Goal: Information Seeking & Learning: Learn about a topic

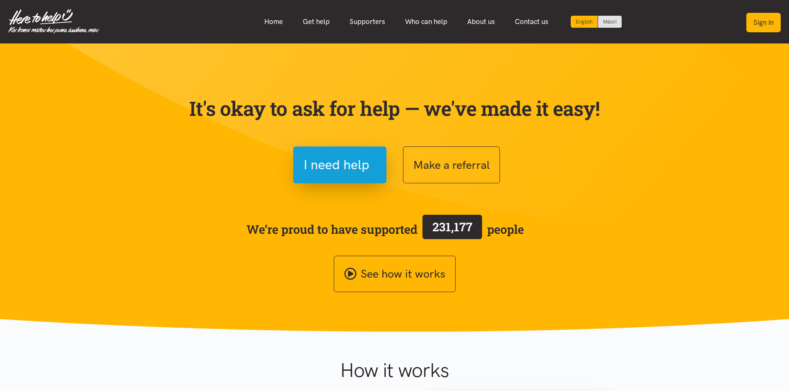
click at [759, 26] on button "Sign in" at bounding box center [763, 22] width 34 height 19
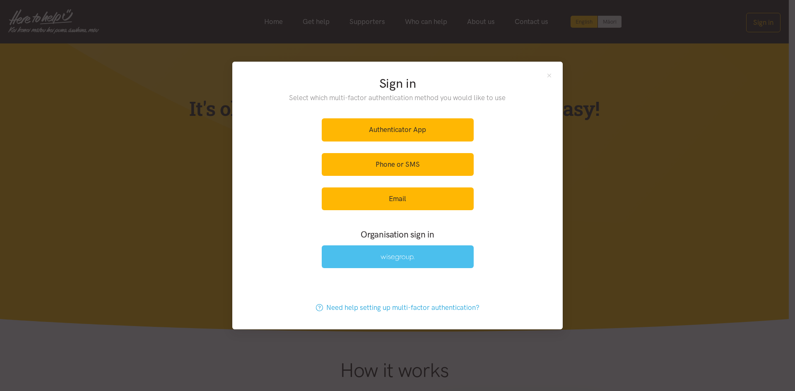
click at [396, 260] on img at bounding box center [397, 257] width 34 height 7
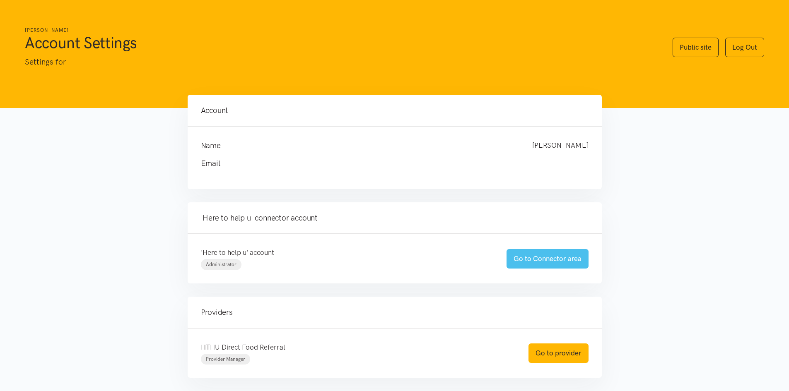
click at [536, 267] on link "Go to Connector area" at bounding box center [547, 258] width 82 height 19
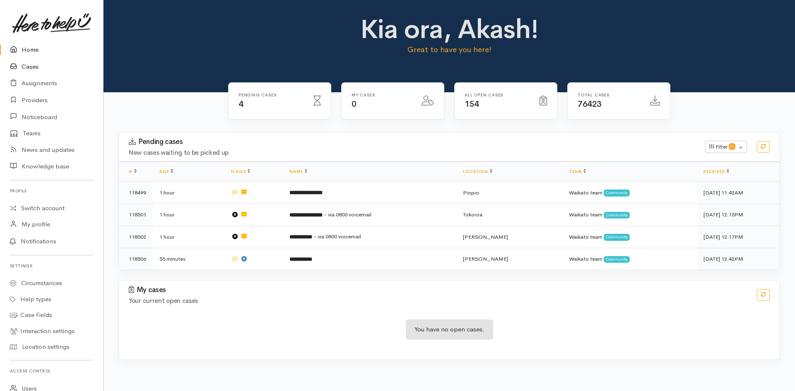
click at [36, 65] on link "Cases" at bounding box center [51, 66] width 103 height 17
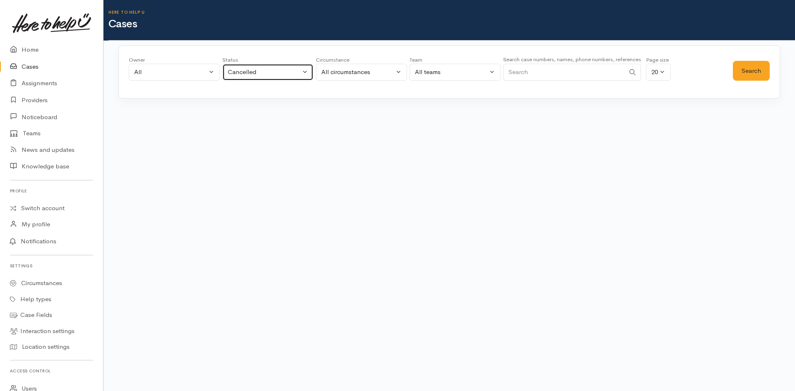
click at [250, 65] on button "Cancelled" at bounding box center [267, 72] width 91 height 17
click at [240, 223] on span "All" at bounding box center [236, 226] width 7 height 10
select select "All"
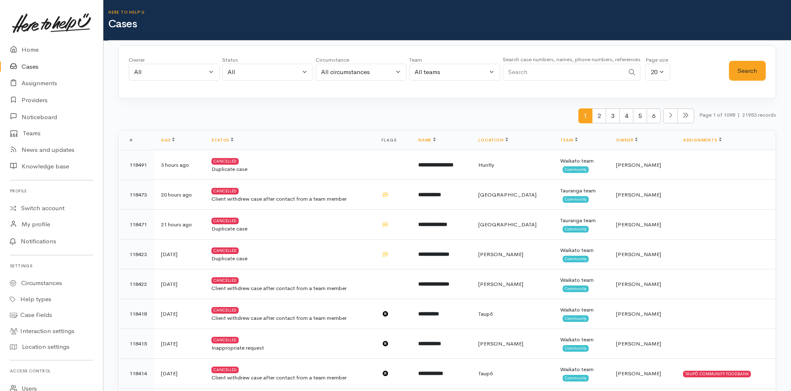
click at [534, 72] on input "Search" at bounding box center [564, 72] width 122 height 17
paste input "118444"
type input "118444"
click at [754, 75] on button "Search" at bounding box center [747, 71] width 37 height 20
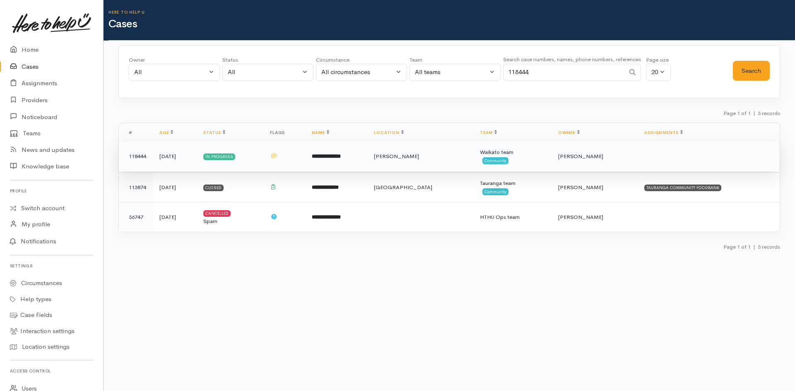
click at [419, 154] on span "[PERSON_NAME]" at bounding box center [396, 156] width 45 height 7
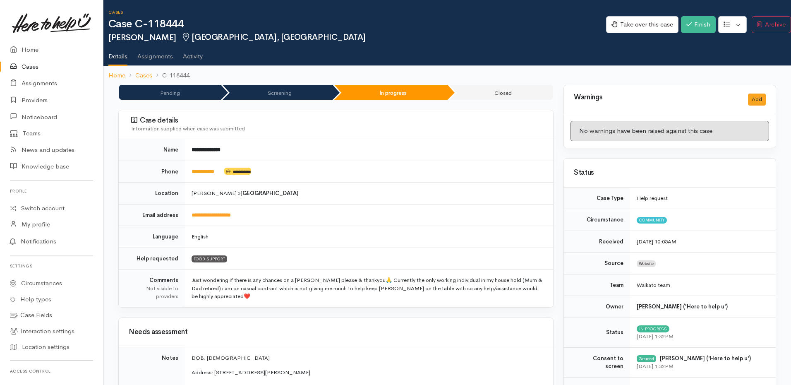
click at [27, 87] on link "Assignments" at bounding box center [51, 83] width 103 height 17
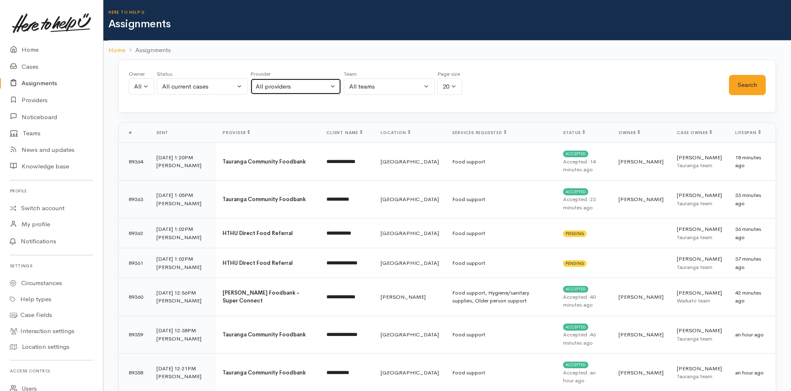
click at [286, 88] on div "All providers" at bounding box center [292, 87] width 73 height 10
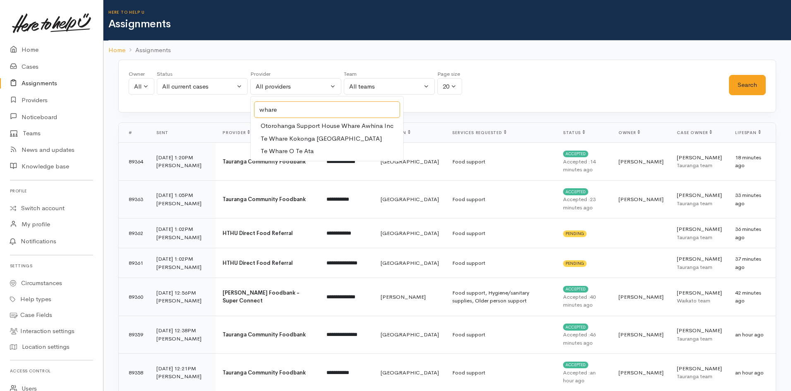
type input "whare"
click at [306, 146] on link "Te Whare O Te Ata" at bounding box center [327, 151] width 153 height 13
select select "82"
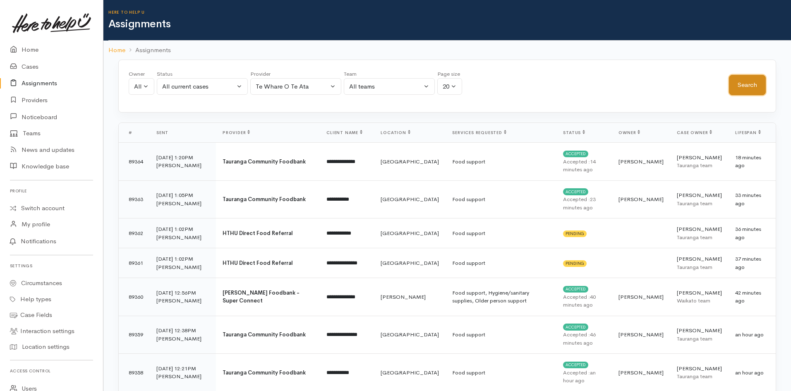
click at [752, 88] on button "Search" at bounding box center [747, 85] width 37 height 20
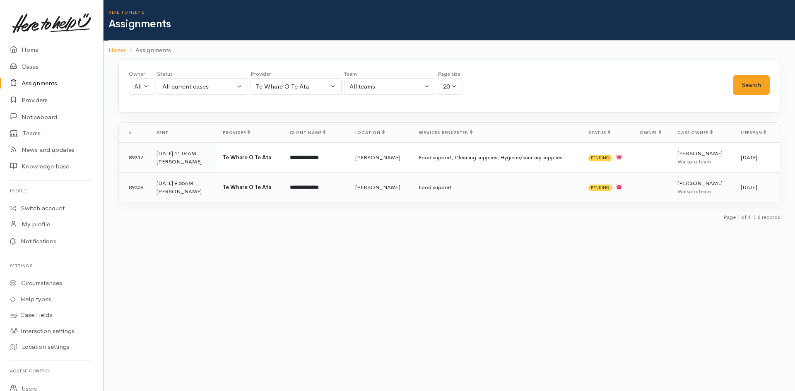
click at [440, 190] on td "Food support" at bounding box center [497, 188] width 170 height 30
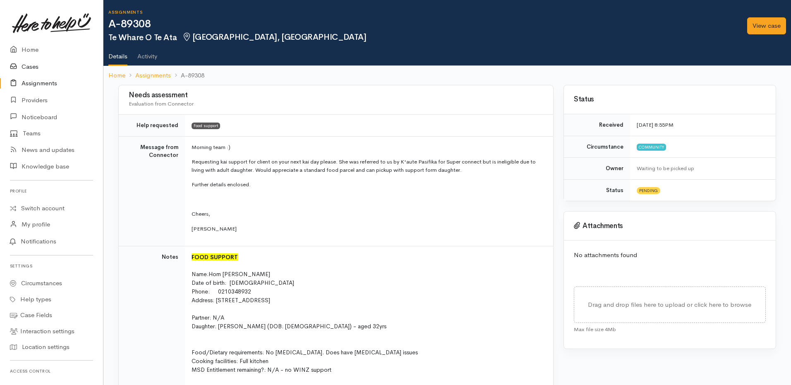
click at [19, 65] on icon at bounding box center [16, 67] width 12 height 10
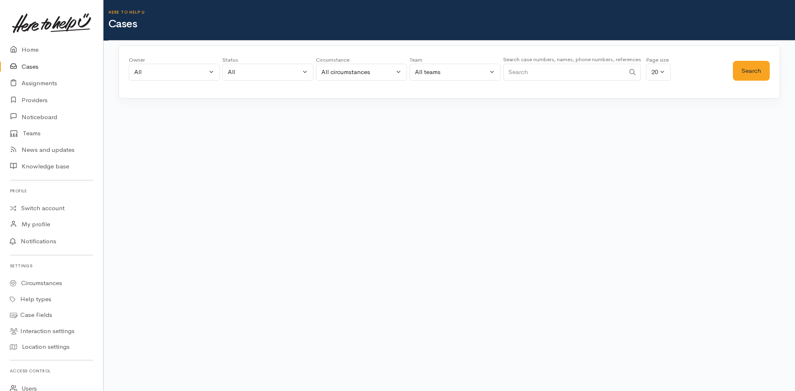
click at [581, 74] on input "Search" at bounding box center [564, 72] width 122 height 17
paste input "118444"
type input "118444"
click at [750, 68] on button "Search" at bounding box center [751, 71] width 37 height 20
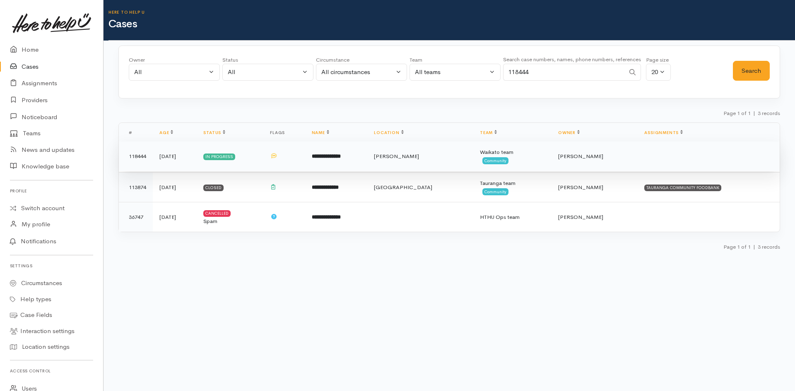
click at [368, 161] on td "**********" at bounding box center [336, 157] width 63 height 30
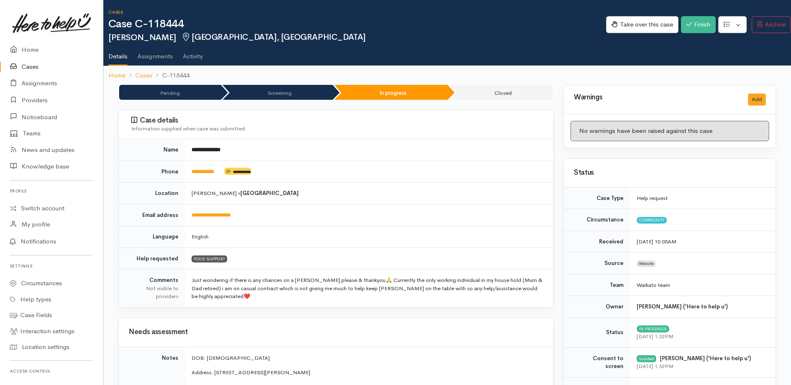
click at [150, 58] on link "Assignments" at bounding box center [155, 53] width 36 height 23
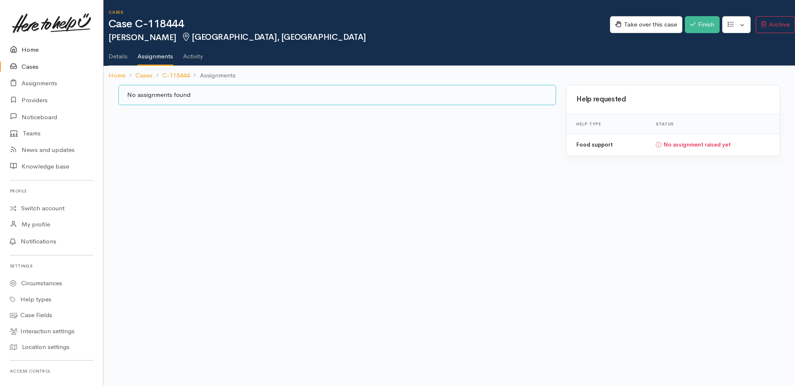
click at [40, 52] on link "Home" at bounding box center [51, 49] width 103 height 17
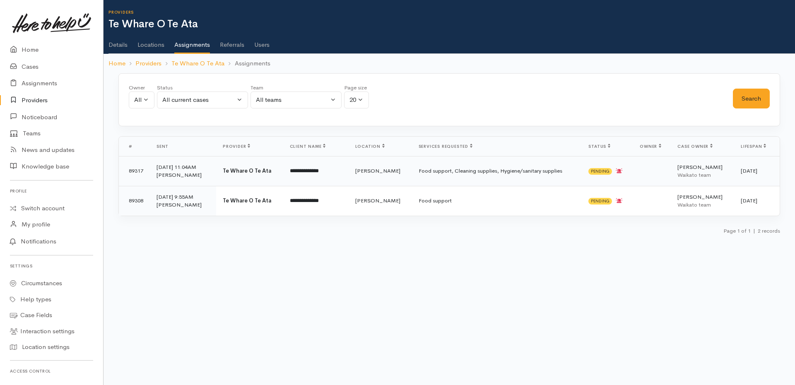
click at [255, 174] on b "Te Whare O Te Ata" at bounding box center [247, 170] width 48 height 7
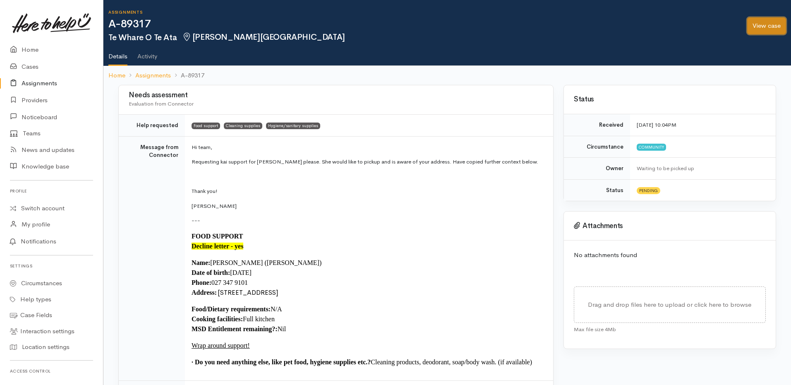
click at [768, 23] on link "View case" at bounding box center [767, 25] width 39 height 17
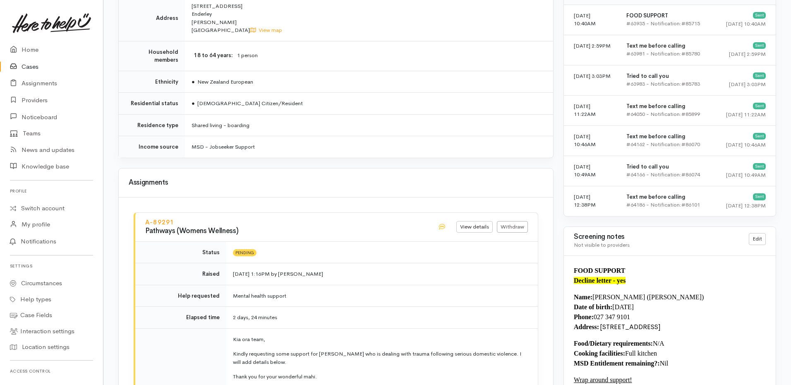
scroll to position [497, 0]
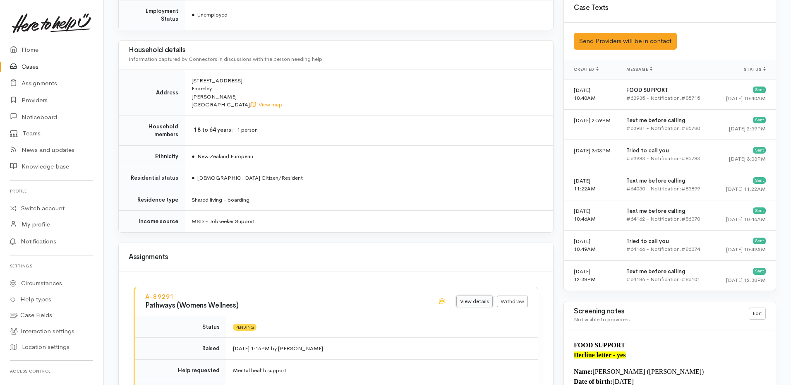
click at [470, 296] on link "View details" at bounding box center [475, 302] width 36 height 12
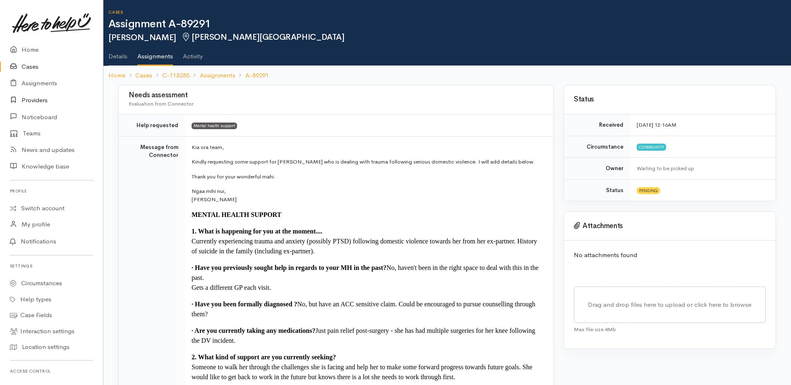
click at [40, 101] on link "Providers" at bounding box center [51, 100] width 103 height 17
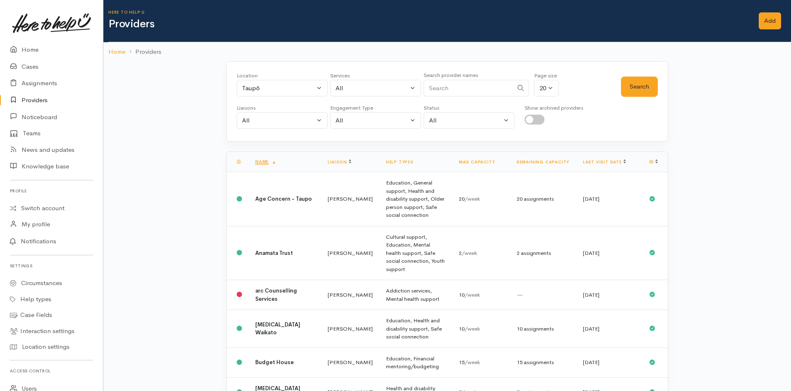
click at [490, 90] on input "Search" at bounding box center [468, 88] width 89 height 17
click at [640, 87] on button "Search" at bounding box center [639, 87] width 37 height 20
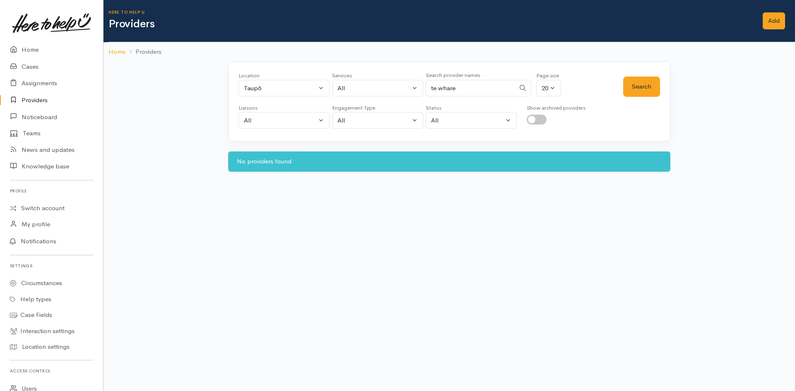
click at [481, 84] on input "te whare" at bounding box center [470, 88] width 89 height 17
type input "whare"
click at [637, 85] on button "Search" at bounding box center [641, 87] width 37 height 20
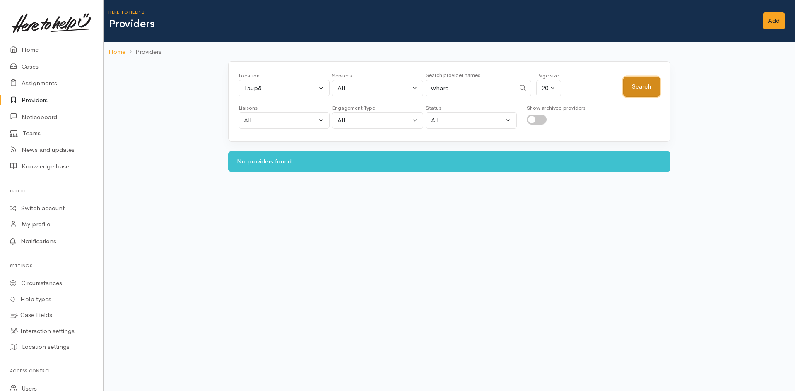
click at [637, 85] on button "Search" at bounding box center [641, 87] width 37 height 20
drag, startPoint x: 462, startPoint y: 88, endPoint x: 157, endPoint y: 83, distance: 305.5
click at [200, 84] on div "Location All Tauranga Eastern Bay of Plenty - other Kawerau Ōhope Ōpōtiki Whaka…" at bounding box center [448, 121] width 691 height 120
click at [279, 88] on div "Taupō" at bounding box center [280, 89] width 73 height 10
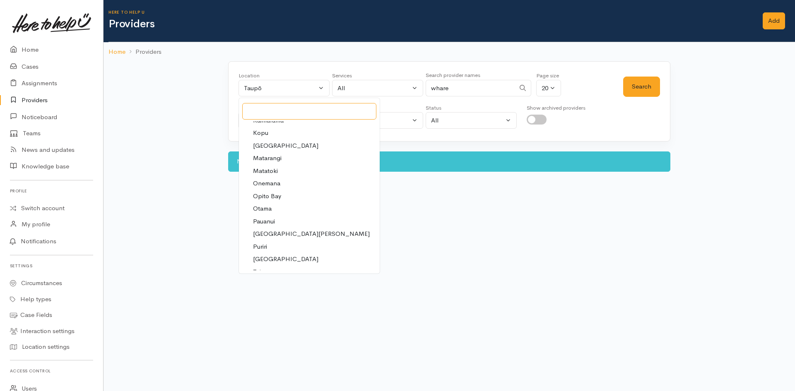
scroll to position [1573, 0]
drag, startPoint x: 436, startPoint y: 206, endPoint x: 420, endPoint y: 188, distance: 24.7
click at [435, 202] on body "Support Feedback I've got something to say" at bounding box center [397, 195] width 795 height 391
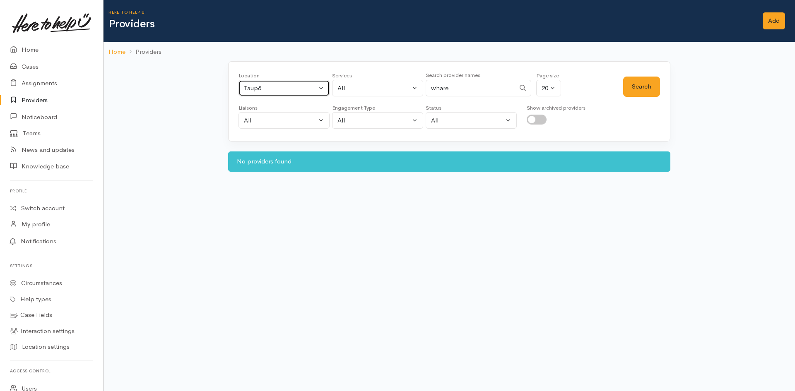
drag, startPoint x: 284, startPoint y: 82, endPoint x: 317, endPoint y: 120, distance: 50.8
click at [284, 82] on button "Taupō" at bounding box center [283, 88] width 91 height 17
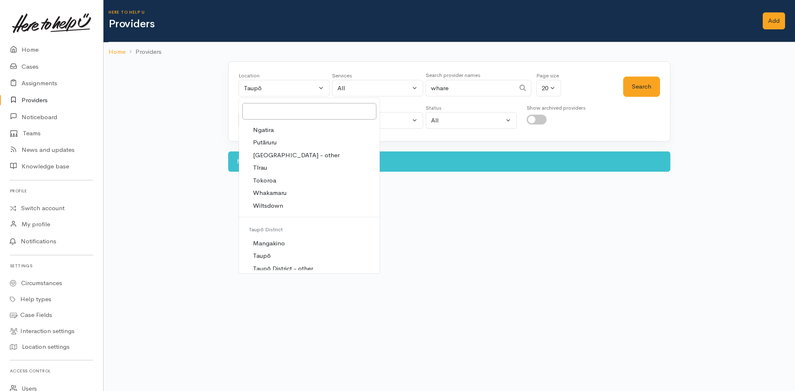
scroll to position [2285, 0]
click at [273, 106] on input "Search" at bounding box center [309, 111] width 134 height 17
type input "a"
click at [278, 125] on link "All" at bounding box center [309, 127] width 141 height 13
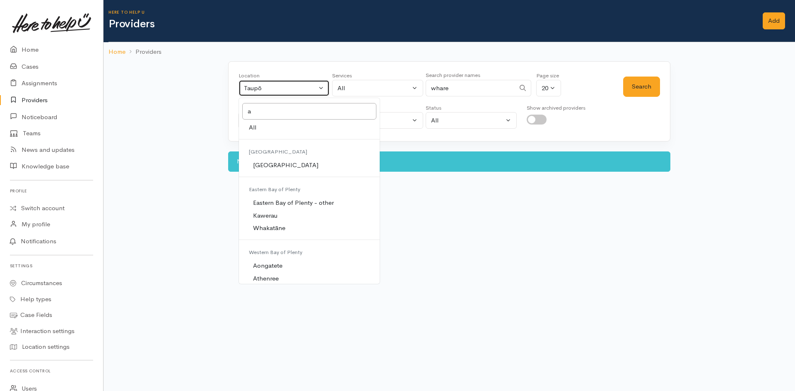
select select "-1"
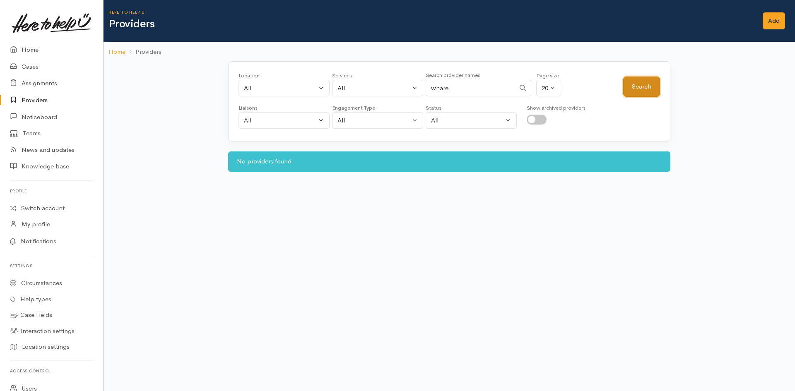
click at [646, 92] on button "Search" at bounding box center [641, 87] width 37 height 20
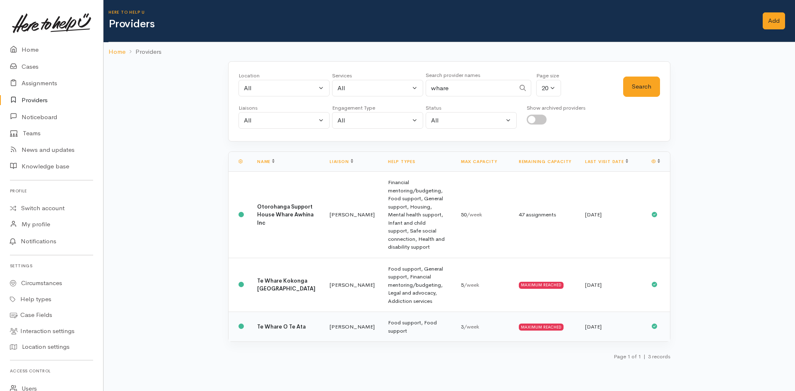
click at [381, 312] on td "Food support, Food support" at bounding box center [417, 327] width 73 height 30
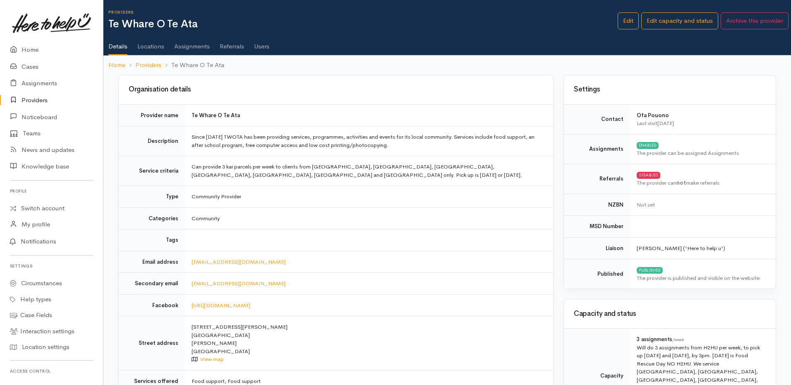
click at [196, 46] on link "Assignments" at bounding box center [192, 43] width 36 height 23
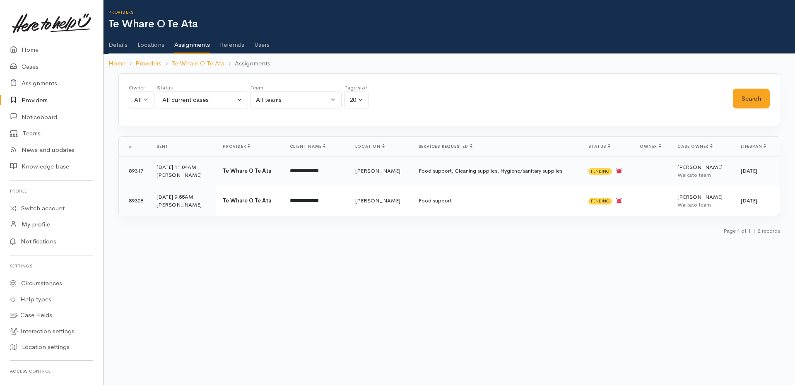
click at [245, 172] on b "Te Whare O Te Ata" at bounding box center [247, 170] width 48 height 7
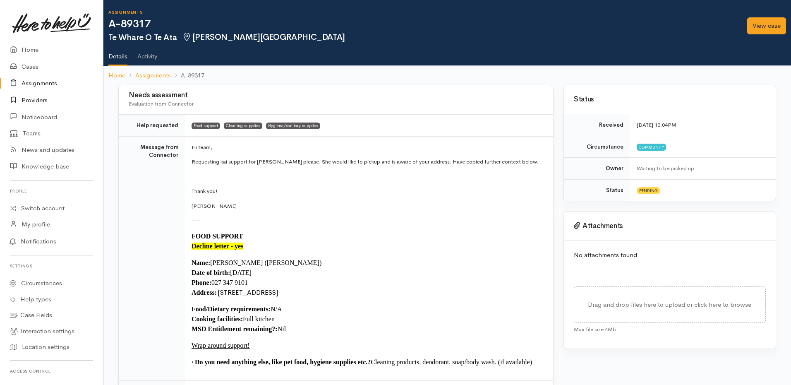
click at [33, 96] on link "Providers" at bounding box center [51, 100] width 103 height 17
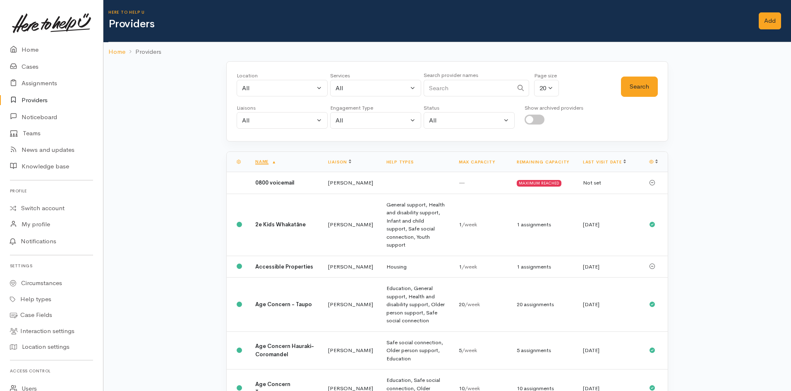
click at [477, 94] on input "Search" at bounding box center [468, 88] width 89 height 17
type input "whare"
click at [635, 87] on button "Search" at bounding box center [639, 87] width 37 height 20
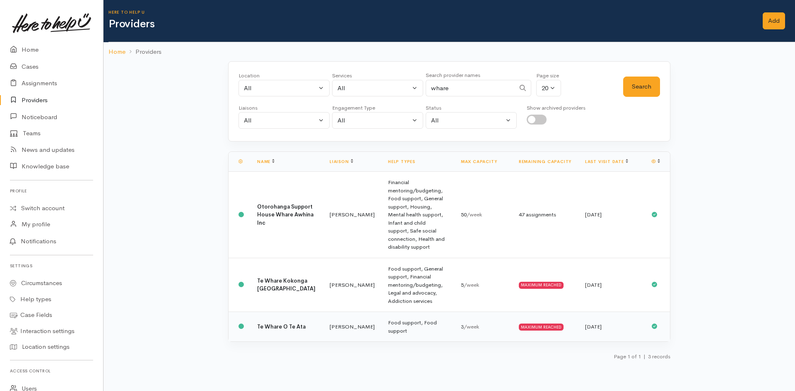
click at [294, 312] on td "Te Whare O Te Ata" at bounding box center [286, 327] width 72 height 30
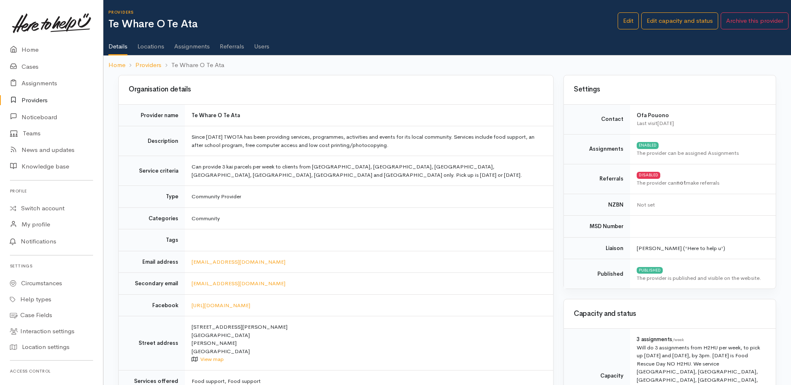
drag, startPoint x: 467, startPoint y: 140, endPoint x: 478, endPoint y: 140, distance: 10.8
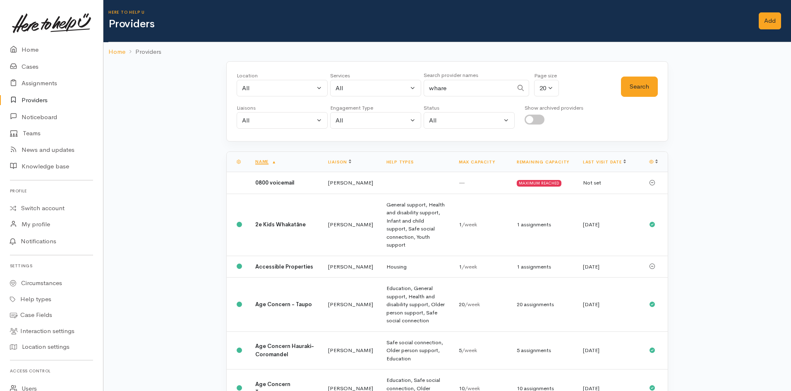
click at [474, 90] on input "whare" at bounding box center [468, 88] width 89 height 17
click at [647, 84] on button "Search" at bounding box center [639, 87] width 37 height 20
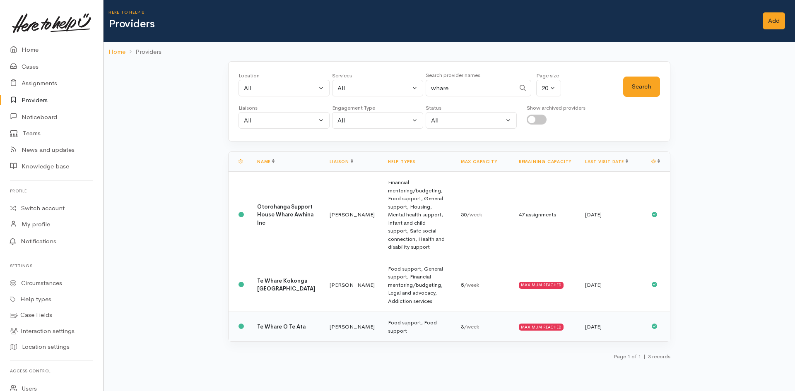
click at [445, 312] on td "Food support, Food support" at bounding box center [417, 327] width 73 height 30
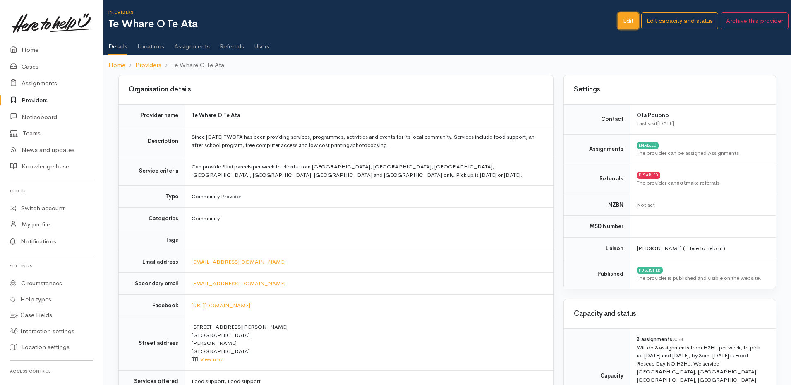
click at [625, 19] on link "Edit" at bounding box center [628, 20] width 21 height 17
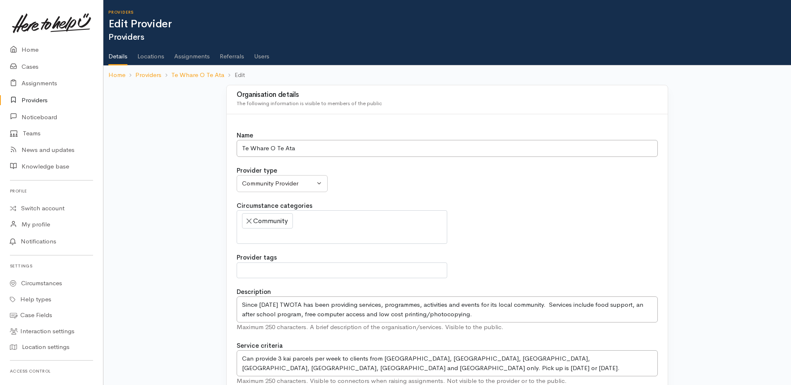
select select
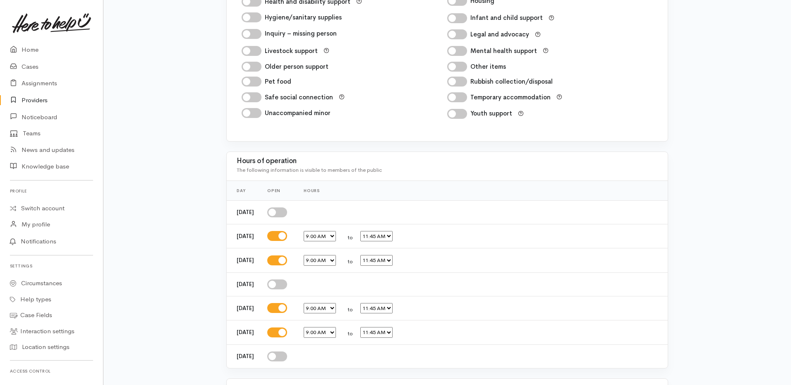
scroll to position [1386, 0]
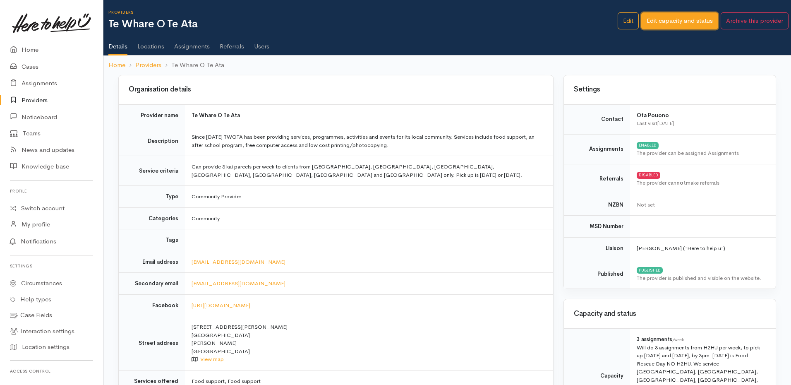
click at [698, 23] on link "Edit capacity and status" at bounding box center [680, 20] width 77 height 17
click at [157, 48] on link "Locations" at bounding box center [150, 43] width 27 height 23
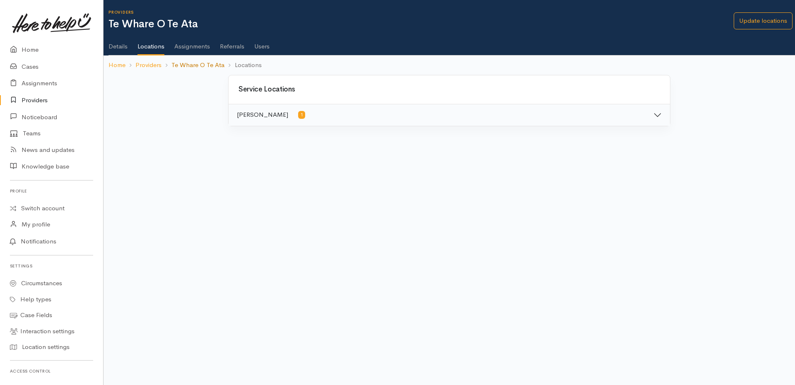
click at [206, 63] on link "Te Whare O Te Ata" at bounding box center [197, 65] width 53 height 10
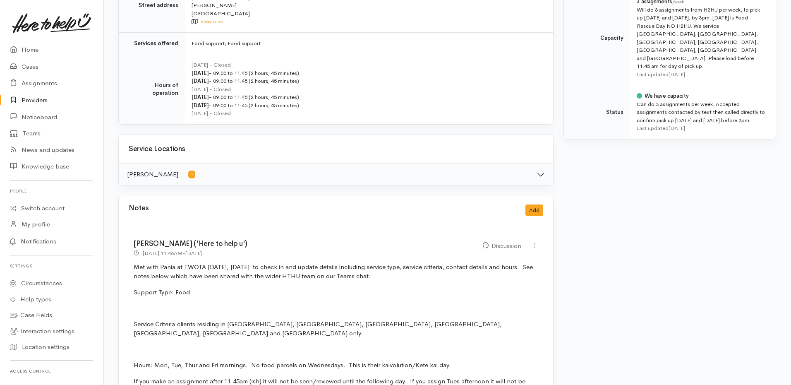
scroll to position [455, 0]
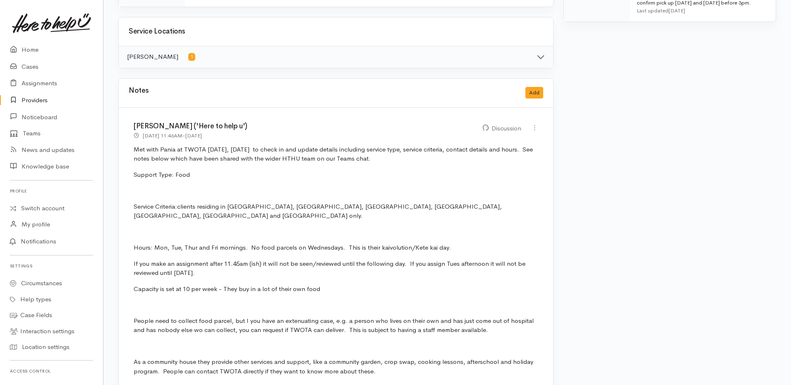
click at [32, 102] on link "Providers" at bounding box center [51, 100] width 103 height 17
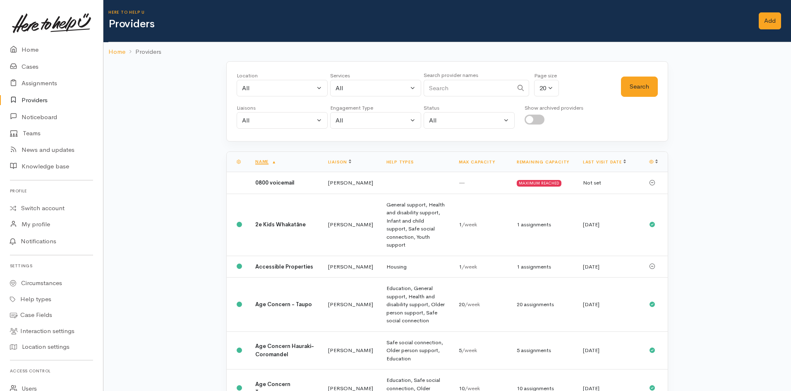
click at [492, 83] on input "Search" at bounding box center [468, 88] width 89 height 17
type input "whare"
click at [642, 91] on button "Search" at bounding box center [639, 87] width 37 height 20
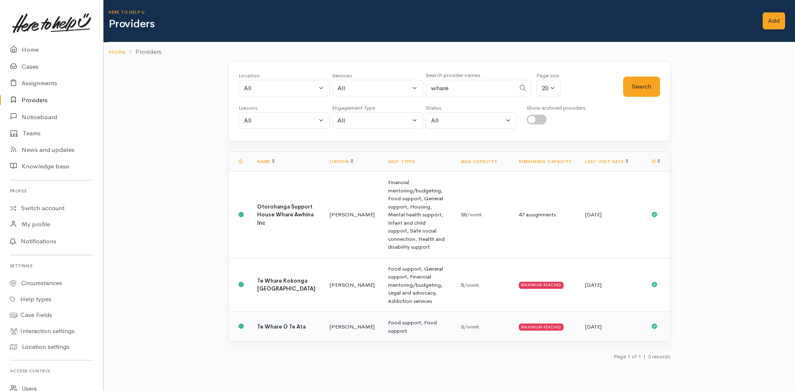
click at [532, 324] on div "MAXIMUM REACHED" at bounding box center [541, 327] width 45 height 7
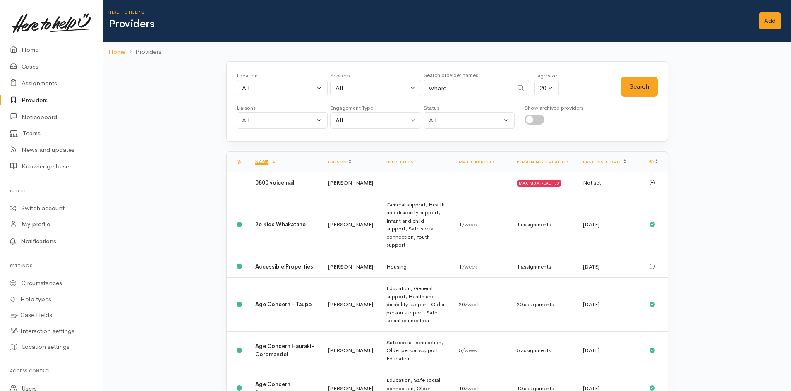
click at [467, 90] on input "whare" at bounding box center [468, 88] width 89 height 17
click at [649, 90] on button "Search" at bounding box center [639, 87] width 37 height 20
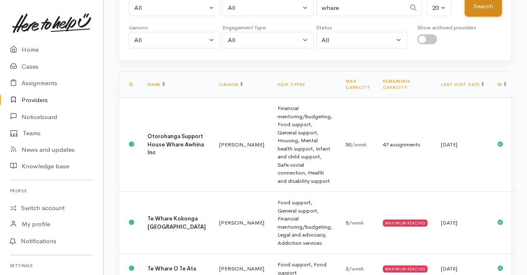
scroll to position [105, 0]
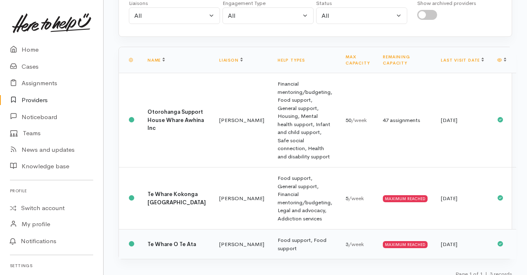
click at [376, 250] on td "MAXIMUM REACHED" at bounding box center [405, 245] width 58 height 30
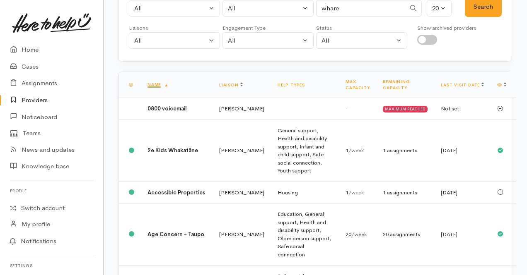
scroll to position [78, 0]
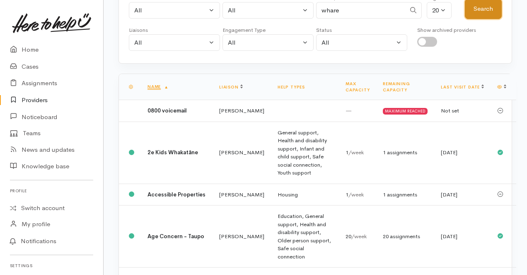
click at [483, 2] on button "Search" at bounding box center [482, 9] width 37 height 20
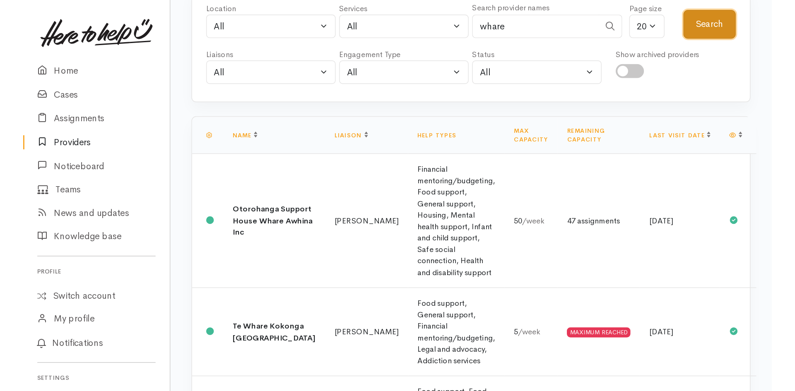
scroll to position [0, 0]
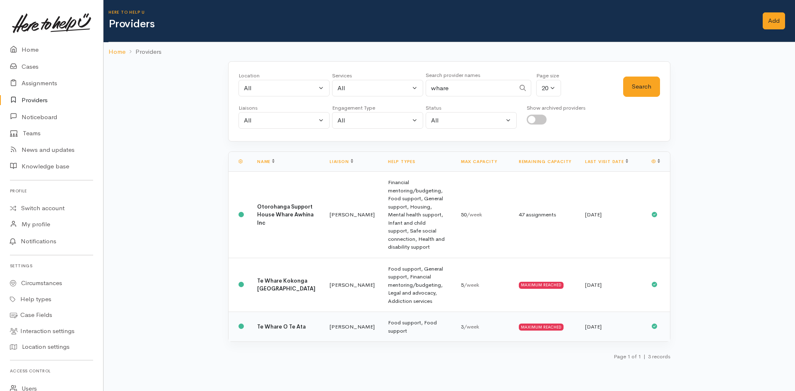
click at [498, 275] on div "3 /week" at bounding box center [483, 327] width 45 height 8
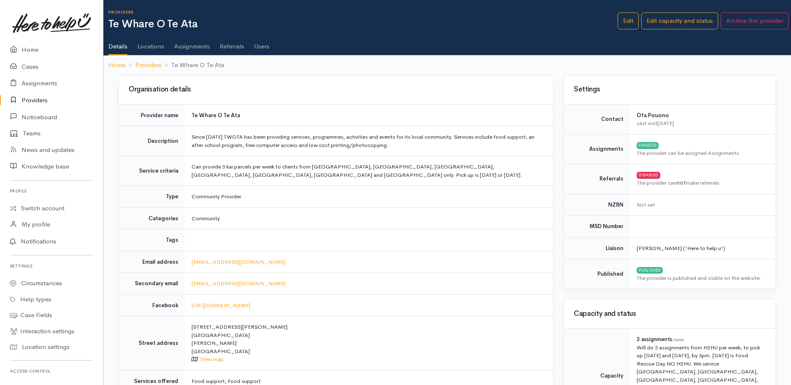
click at [267, 49] on link "Users" at bounding box center [261, 43] width 15 height 23
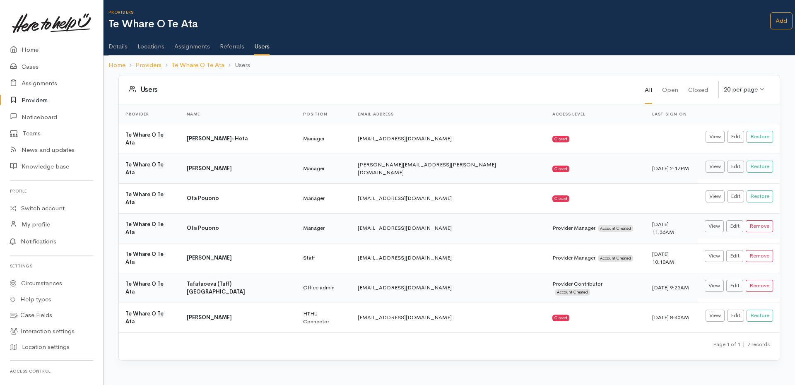
click at [195, 48] on link "Assignments" at bounding box center [192, 43] width 36 height 23
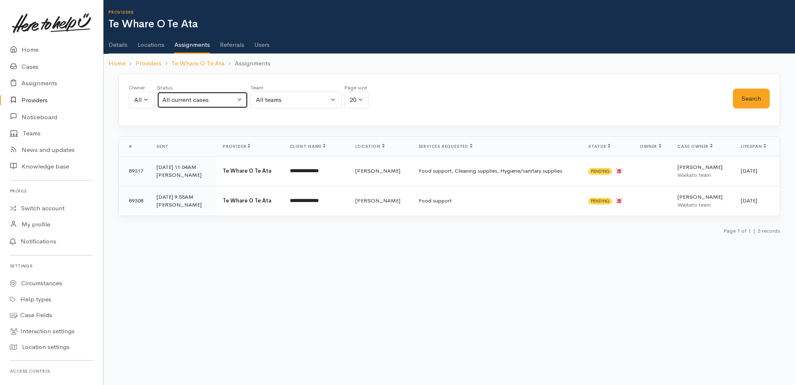
click at [234, 104] on div "All current cases" at bounding box center [198, 100] width 73 height 10
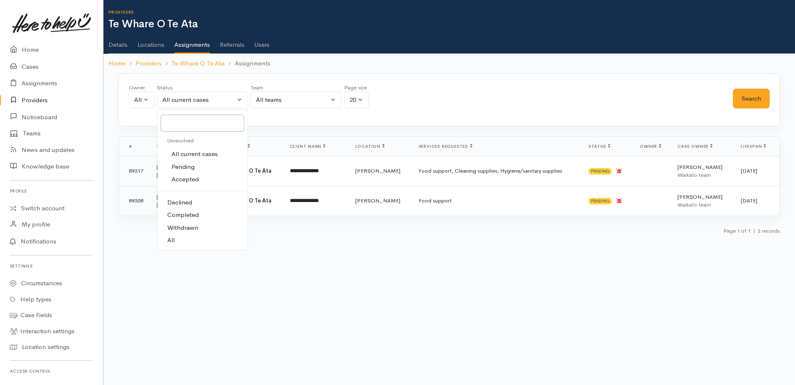
click at [194, 241] on link "All" at bounding box center [202, 240] width 90 height 13
select select "All"
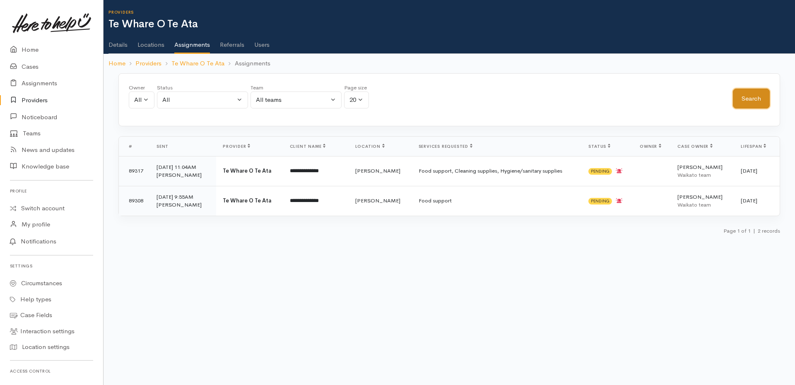
click at [760, 96] on button "Search" at bounding box center [751, 99] width 37 height 20
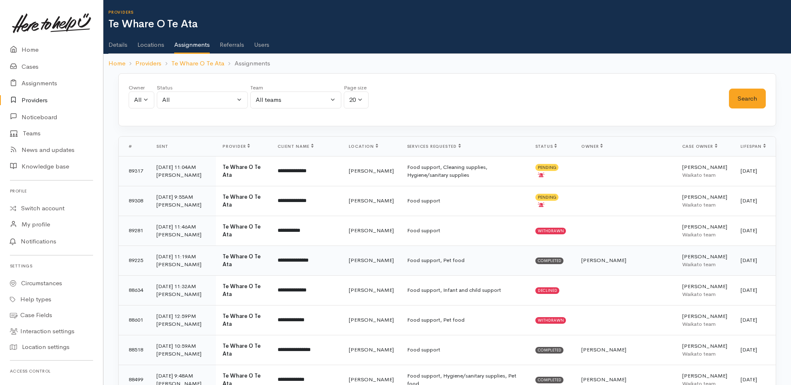
click at [181, 265] on div "[PERSON_NAME]" at bounding box center [182, 264] width 53 height 8
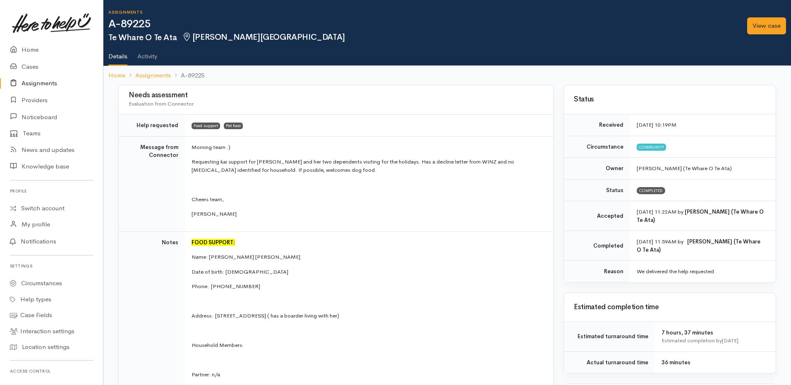
click at [145, 58] on link "Activity" at bounding box center [147, 53] width 20 height 23
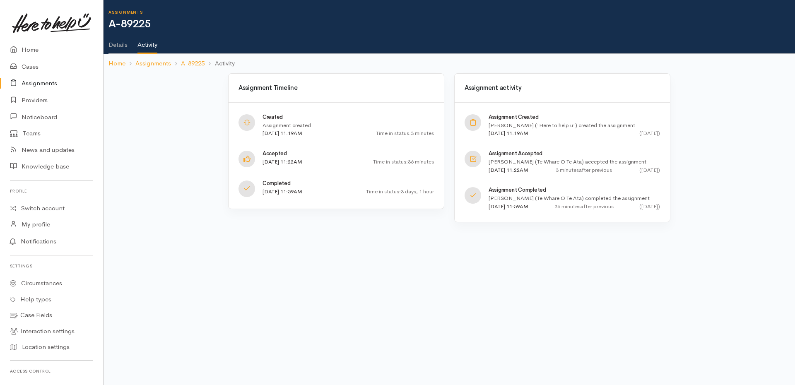
click at [120, 47] on link "Details" at bounding box center [117, 41] width 19 height 23
drag, startPoint x: 200, startPoint y: 93, endPoint x: 204, endPoint y: 93, distance: 4.6
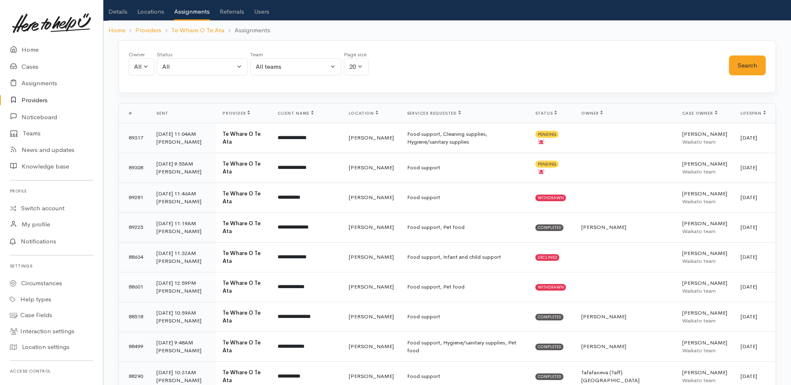
scroll to position [83, 0]
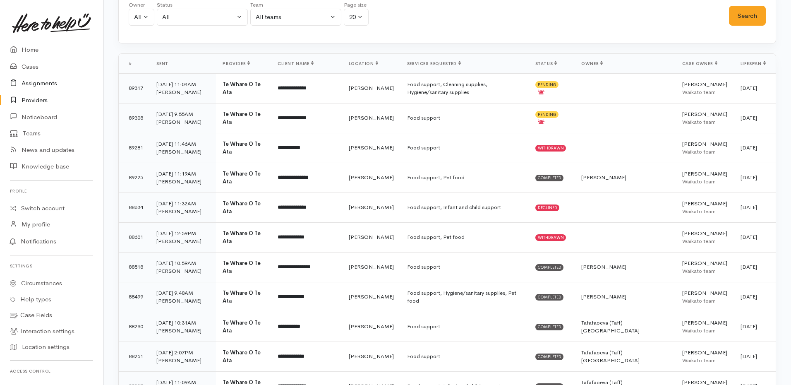
click at [39, 84] on link "Assignments" at bounding box center [51, 83] width 103 height 17
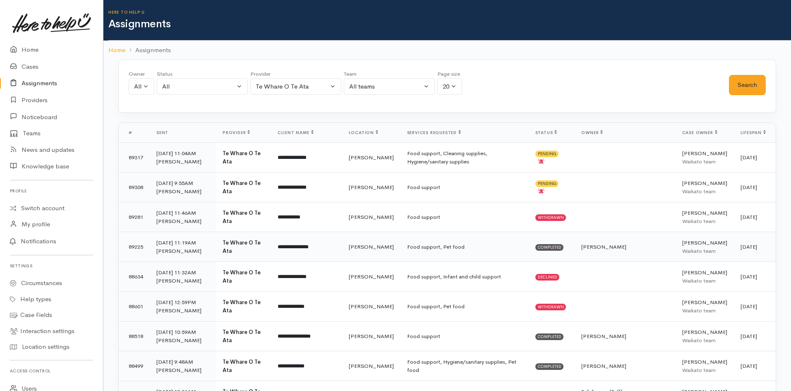
click at [401, 253] on td "Food support, Pet food" at bounding box center [465, 247] width 128 height 30
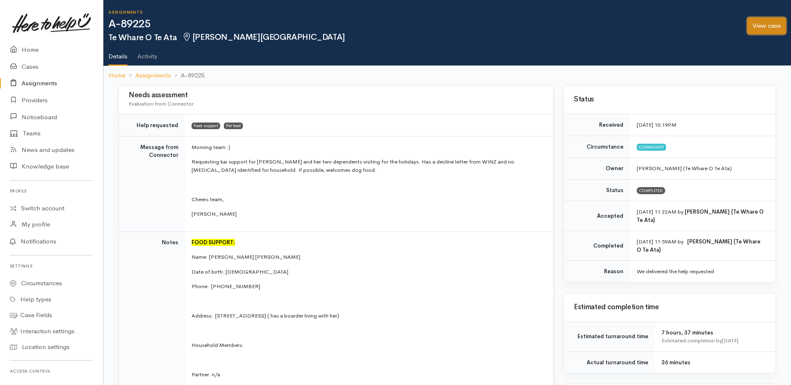
click at [772, 25] on link "View case" at bounding box center [767, 25] width 39 height 17
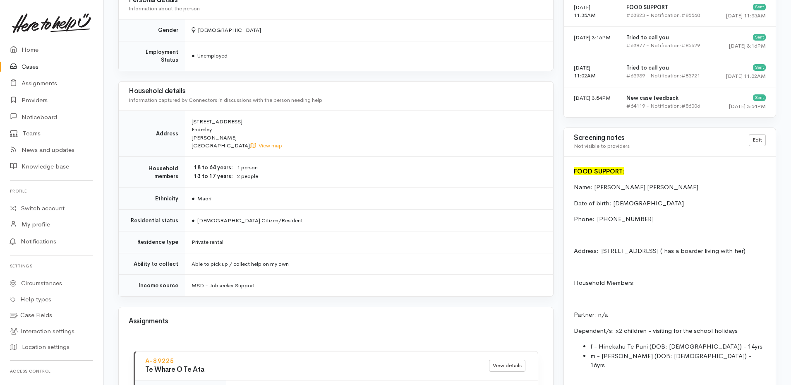
scroll to position [828, 0]
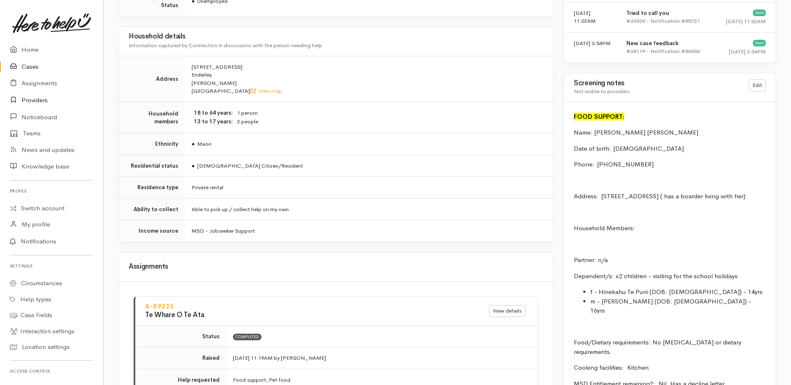
click at [38, 105] on link "Providers" at bounding box center [51, 100] width 103 height 17
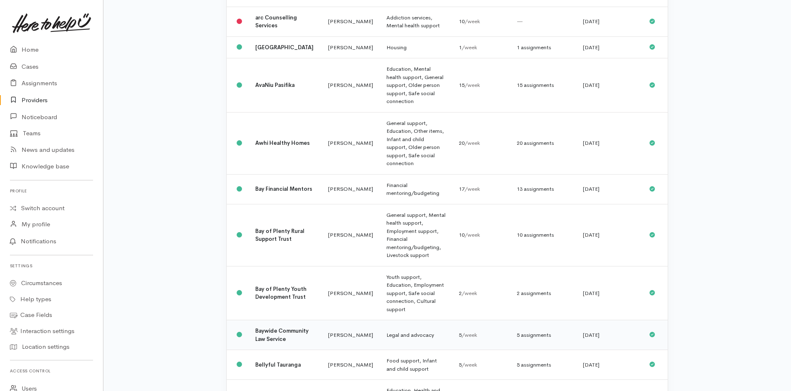
scroll to position [522, 0]
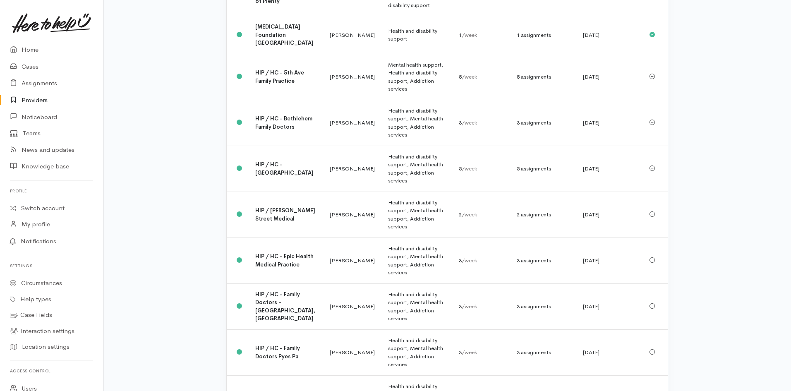
scroll to position [610, 0]
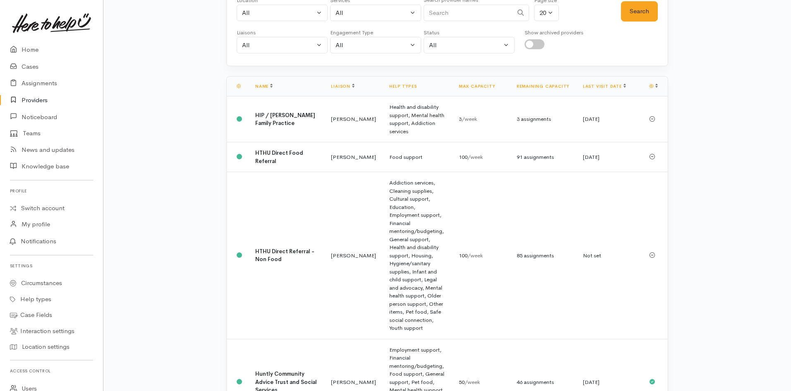
scroll to position [83, 0]
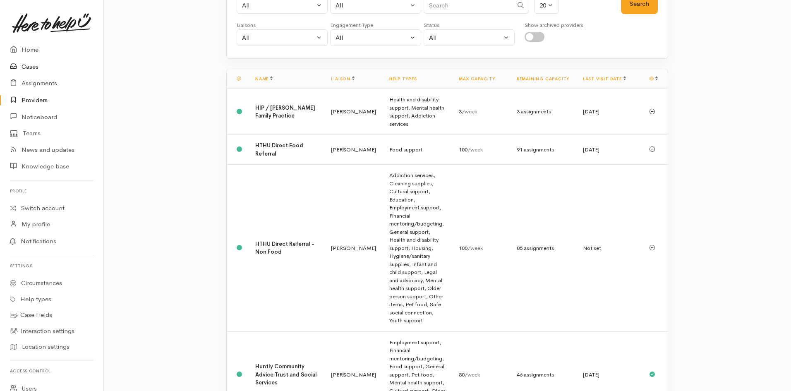
click at [38, 68] on link "Cases" at bounding box center [51, 66] width 103 height 17
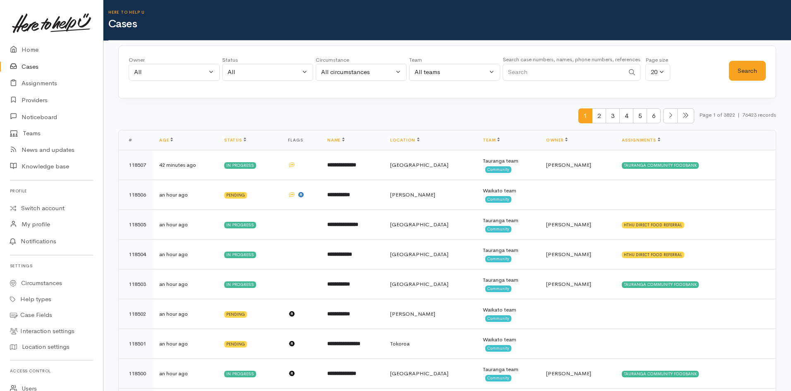
click at [547, 70] on input "Search" at bounding box center [564, 72] width 122 height 17
click at [519, 70] on input "Search" at bounding box center [564, 72] width 122 height 17
type input "[PERSON_NAME]"
click at [731, 72] on button "Search" at bounding box center [747, 71] width 37 height 20
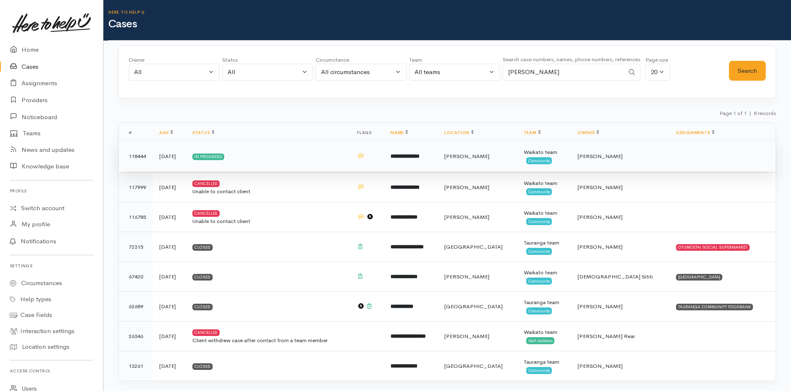
click at [438, 161] on td "**********" at bounding box center [411, 157] width 54 height 30
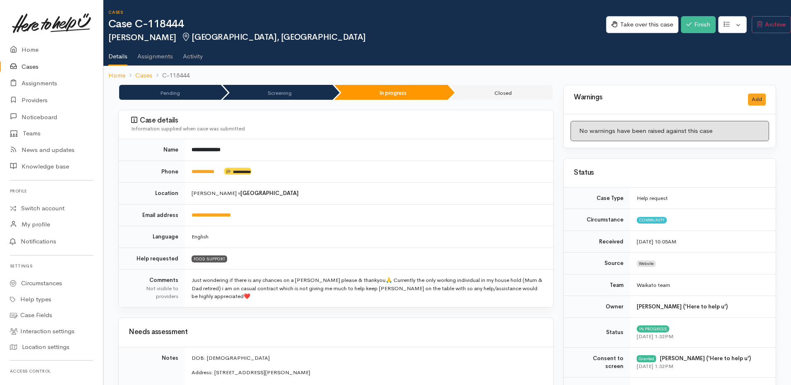
click at [196, 58] on link "Activity" at bounding box center [193, 53] width 20 height 23
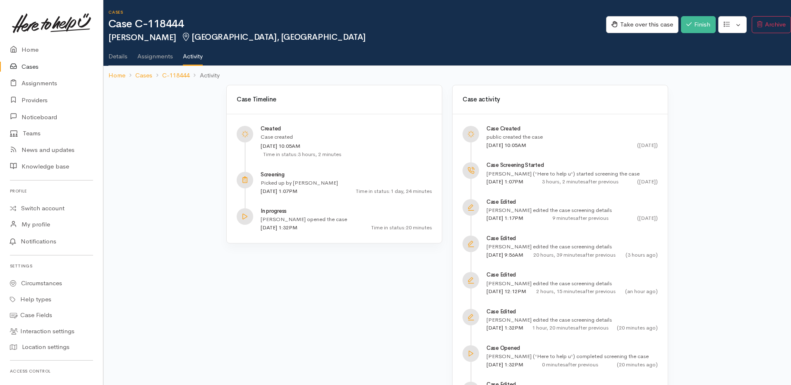
click at [166, 60] on link "Assignments" at bounding box center [155, 53] width 36 height 23
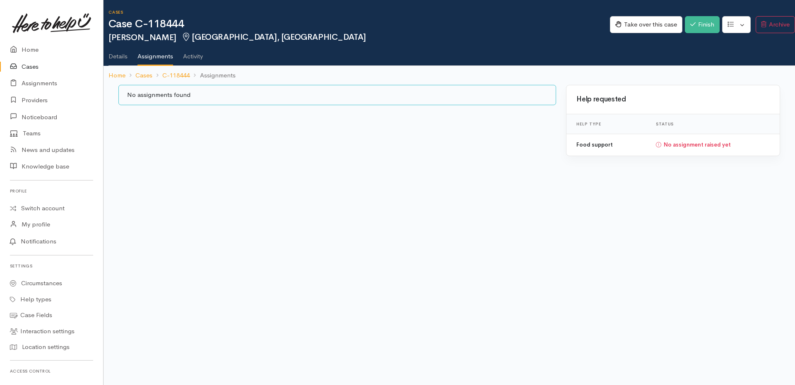
click at [124, 61] on link "Details" at bounding box center [117, 53] width 19 height 23
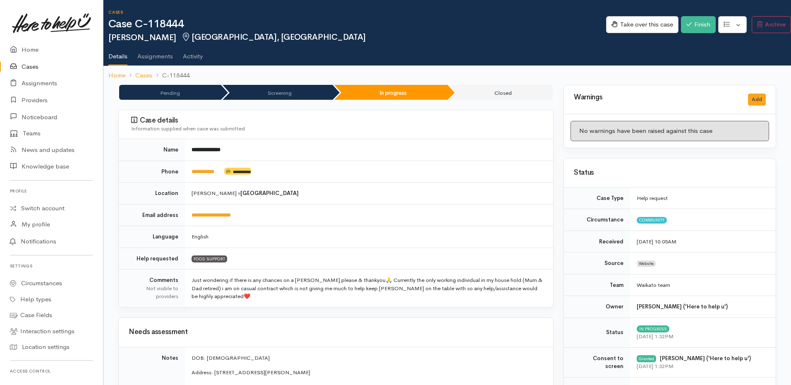
click at [157, 52] on link "Assignments" at bounding box center [155, 53] width 36 height 23
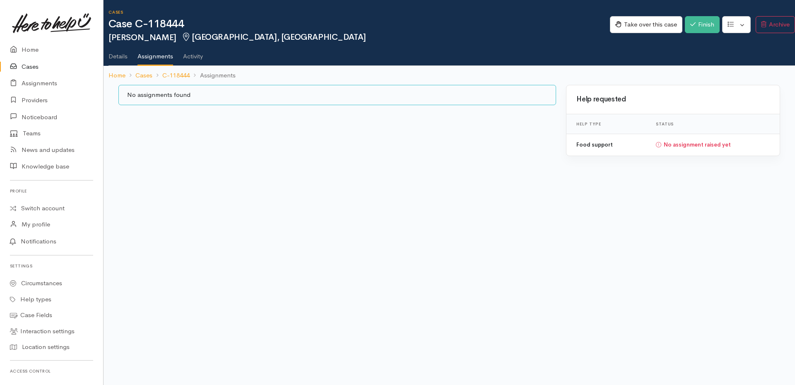
click at [124, 60] on link "Details" at bounding box center [117, 53] width 19 height 23
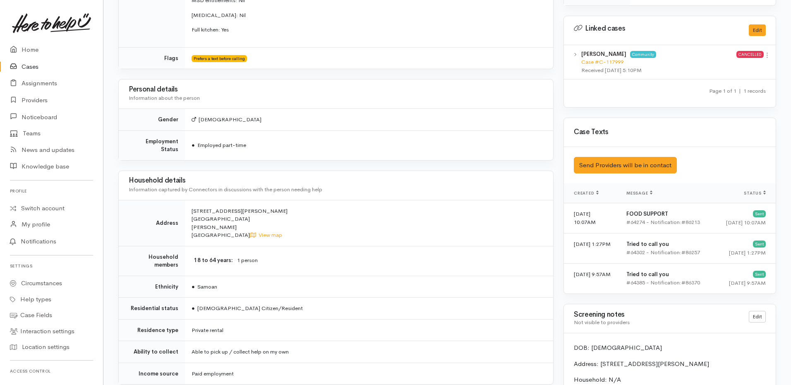
scroll to position [538, 0]
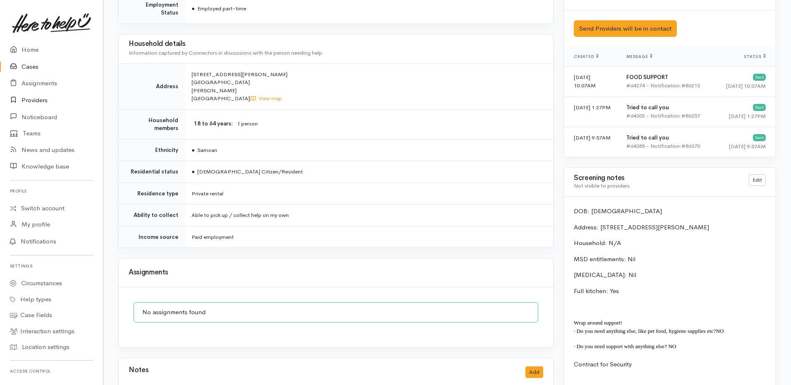
click at [33, 103] on link "Providers" at bounding box center [51, 100] width 103 height 17
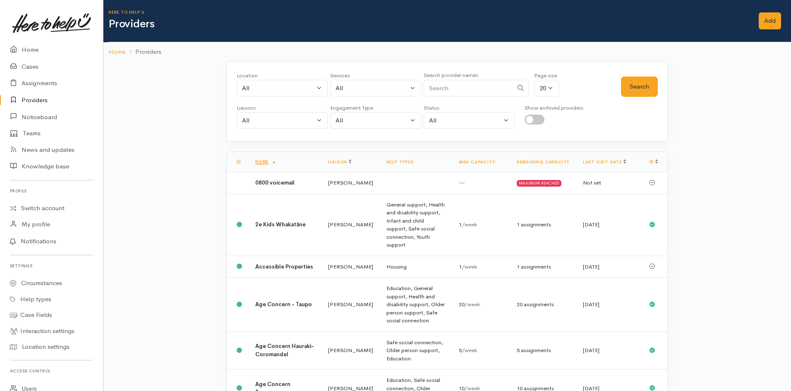
click at [459, 90] on input "Search" at bounding box center [468, 88] width 89 height 17
type input "whare"
click at [654, 89] on button "Search" at bounding box center [639, 87] width 37 height 20
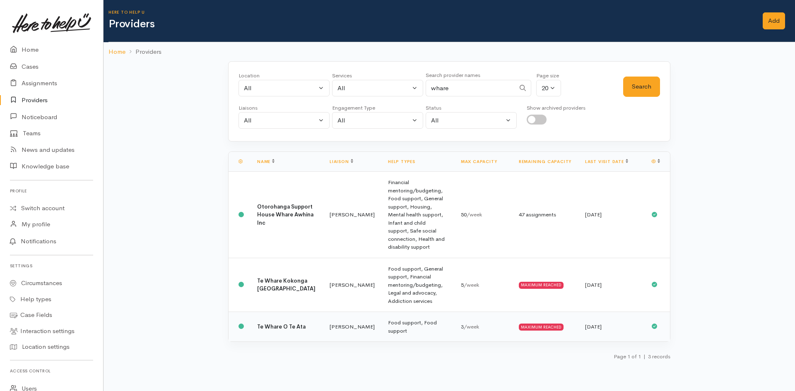
click at [552, 324] on div "MAXIMUM REACHED" at bounding box center [541, 327] width 45 height 7
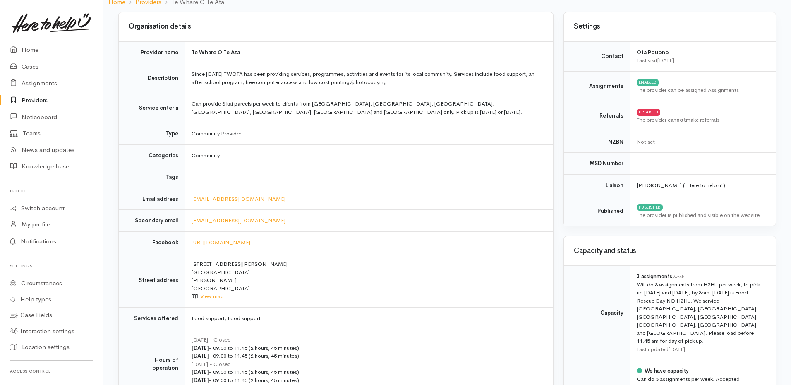
scroll to position [124, 0]
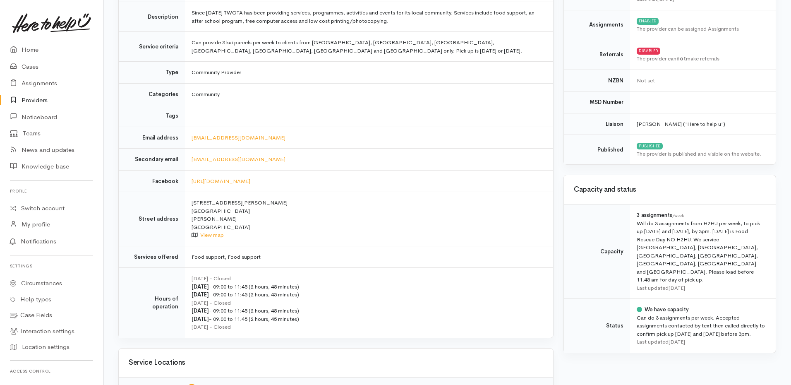
click at [652, 305] on div "We have capacity" at bounding box center [701, 309] width 129 height 8
drag, startPoint x: 658, startPoint y: 307, endPoint x: 654, endPoint y: 306, distance: 4.7
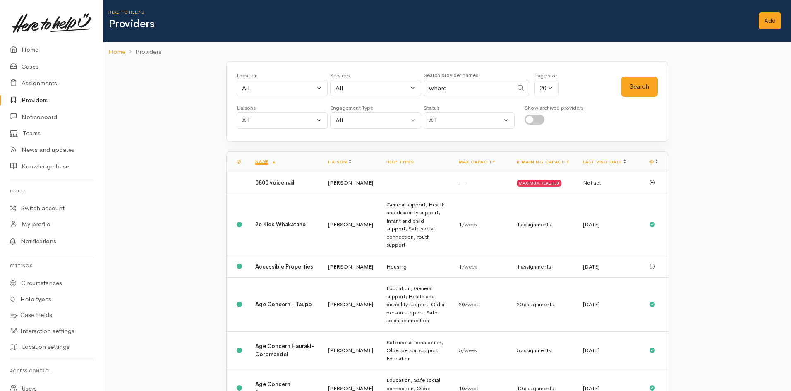
click at [556, 158] on th "Remaining capacity" at bounding box center [543, 162] width 66 height 20
click at [554, 160] on link "Remaining capacity" at bounding box center [543, 161] width 53 height 5
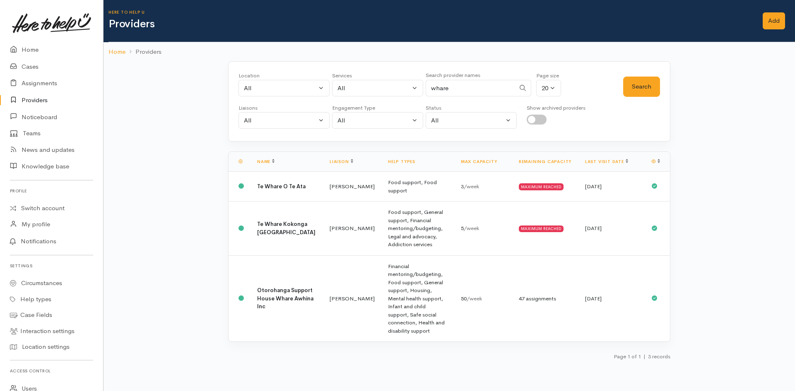
click at [554, 160] on link "Remaining capacity" at bounding box center [545, 161] width 53 height 5
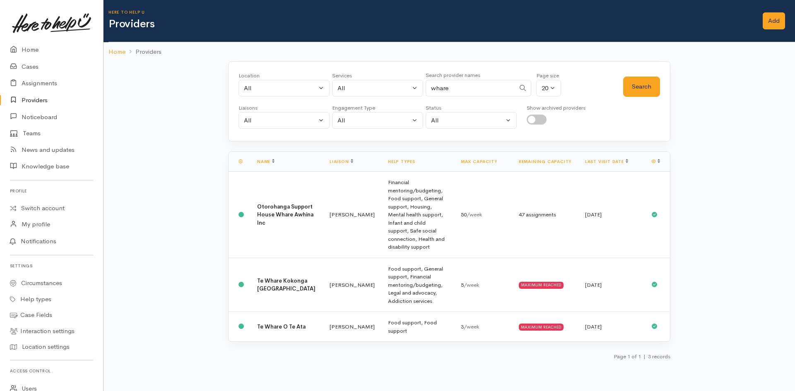
click at [554, 160] on link "Remaining capacity" at bounding box center [545, 161] width 53 height 5
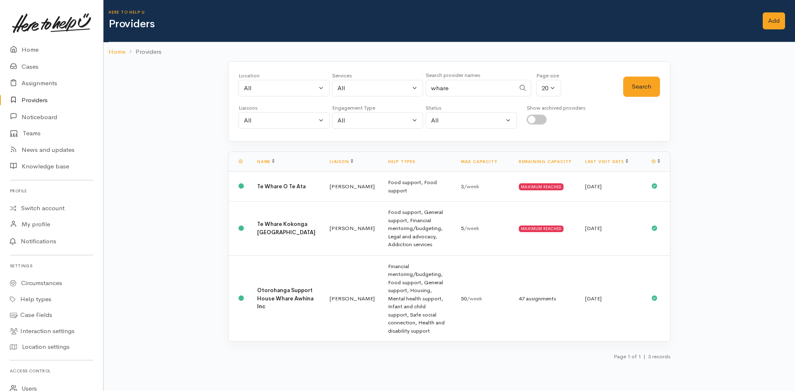
drag, startPoint x: 459, startPoint y: 85, endPoint x: 390, endPoint y: 91, distance: 68.5
click at [392, 91] on div "Location All [GEOGRAPHIC_DATA] Eastern Bay of Plenty - other Kawerau Ōhope Ōpōt…" at bounding box center [430, 87] width 385 height 30
click at [635, 86] on button "Search" at bounding box center [641, 87] width 37 height 20
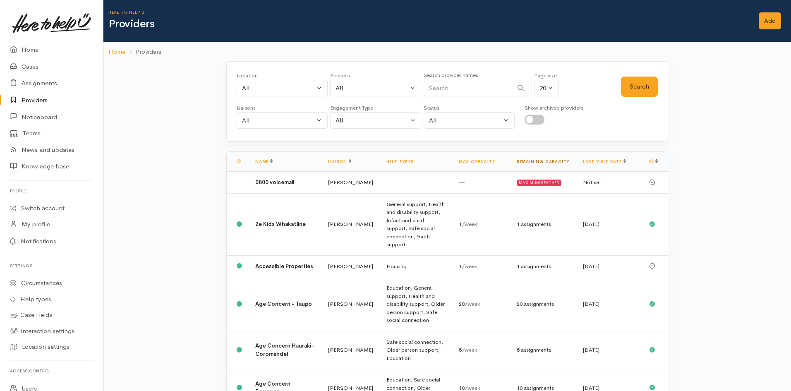
click at [541, 163] on link "Remaining capacity" at bounding box center [543, 161] width 53 height 5
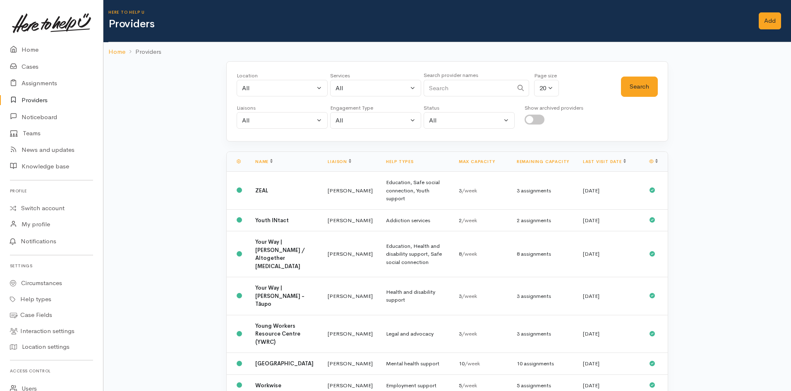
click at [541, 163] on link "Remaining capacity" at bounding box center [543, 161] width 53 height 5
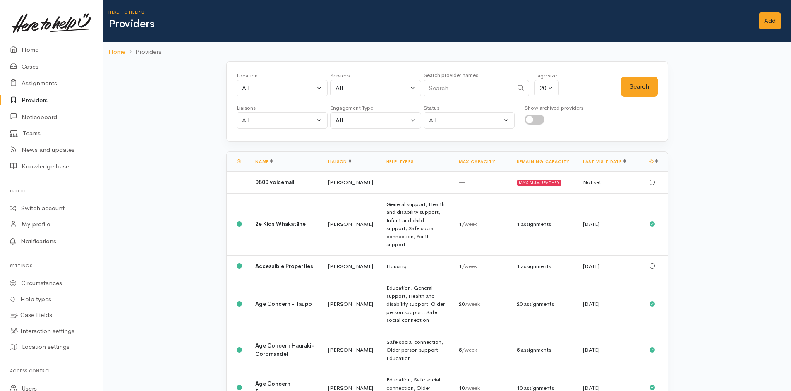
click at [466, 93] on input "Search" at bounding box center [468, 88] width 89 height 17
type input "whare"
click at [654, 85] on button "Search" at bounding box center [639, 87] width 37 height 20
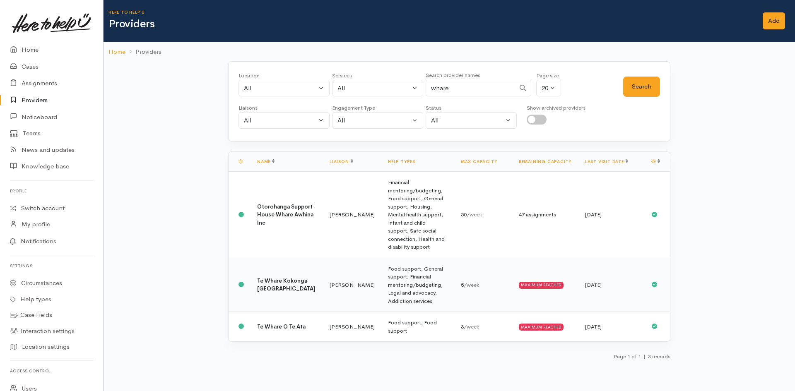
click at [534, 282] on div "MAXIMUM REACHED" at bounding box center [541, 285] width 45 height 7
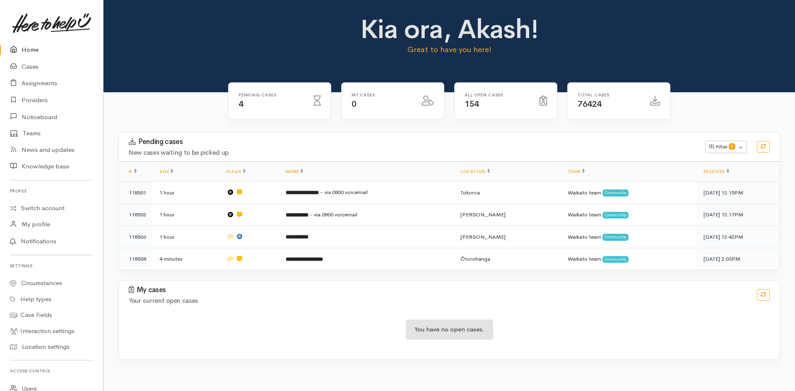
click at [592, 103] on span "76424" at bounding box center [589, 104] width 24 height 10
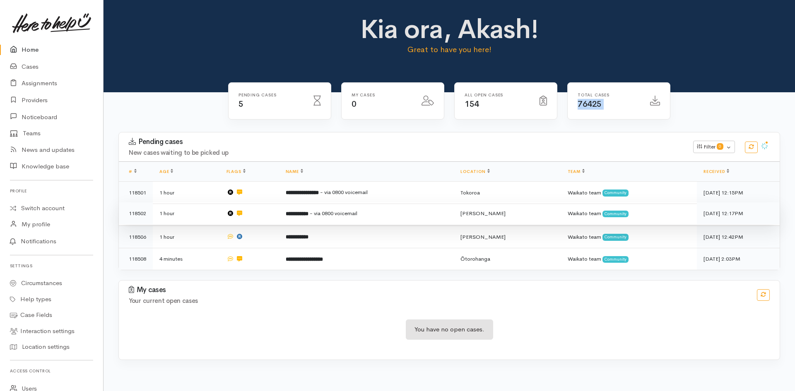
click at [319, 213] on span "- via 0800 voicemail" at bounding box center [334, 213] width 48 height 7
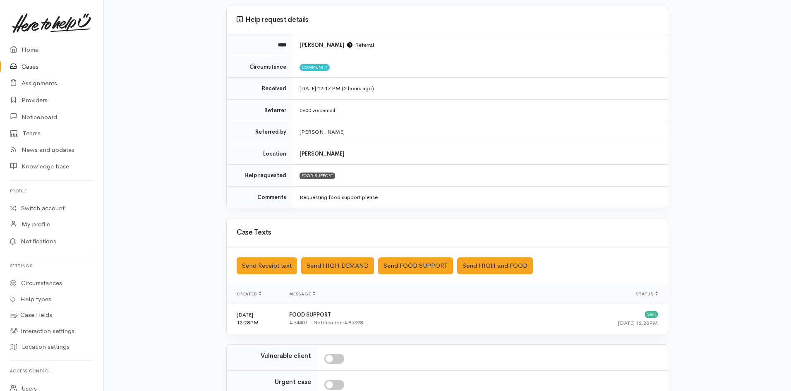
scroll to position [172, 0]
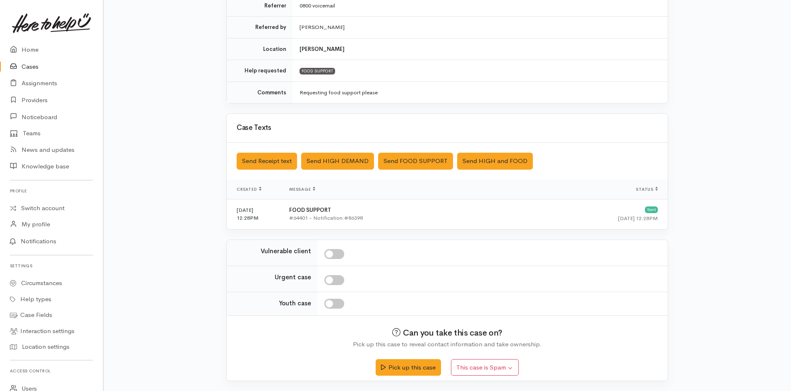
click at [307, 216] on div "#64401 - Notification:#86398" at bounding box center [399, 218] width 221 height 8
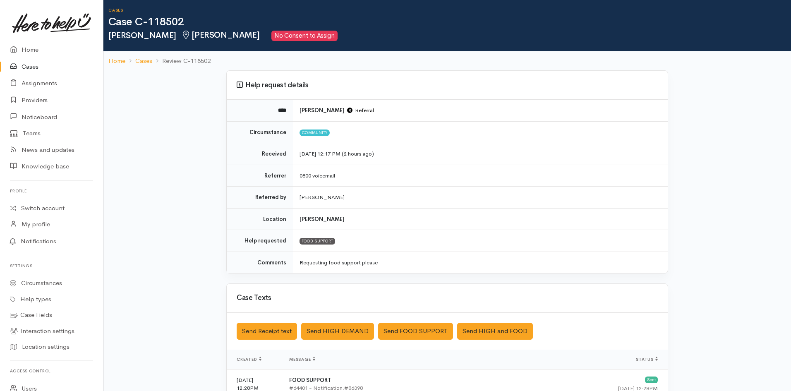
scroll to position [0, 0]
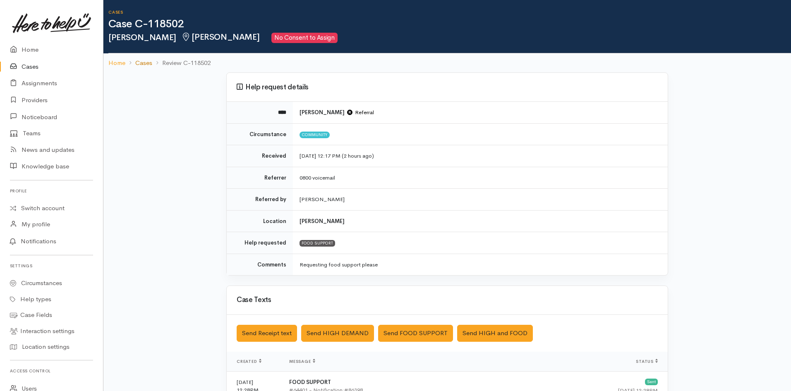
click at [140, 61] on link "Cases" at bounding box center [143, 63] width 17 height 10
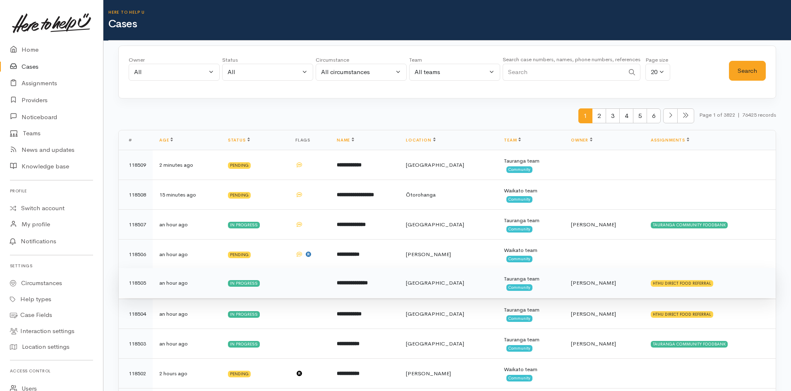
click at [379, 288] on td "**********" at bounding box center [364, 283] width 69 height 30
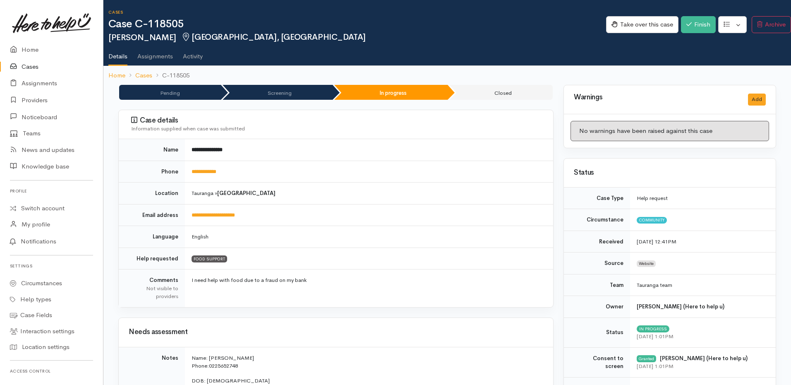
click at [31, 69] on link "Cases" at bounding box center [51, 66] width 103 height 17
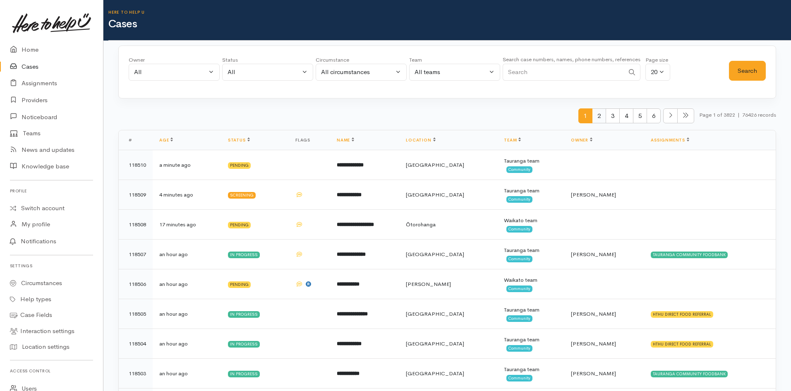
click at [597, 118] on span "2" at bounding box center [599, 115] width 14 height 15
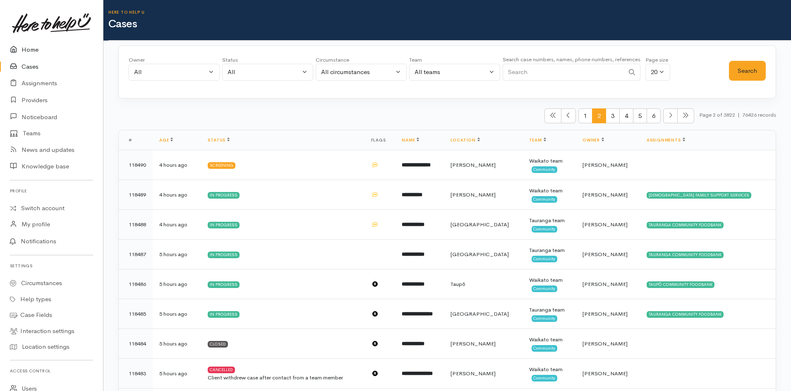
click at [38, 52] on link "Home" at bounding box center [51, 49] width 103 height 17
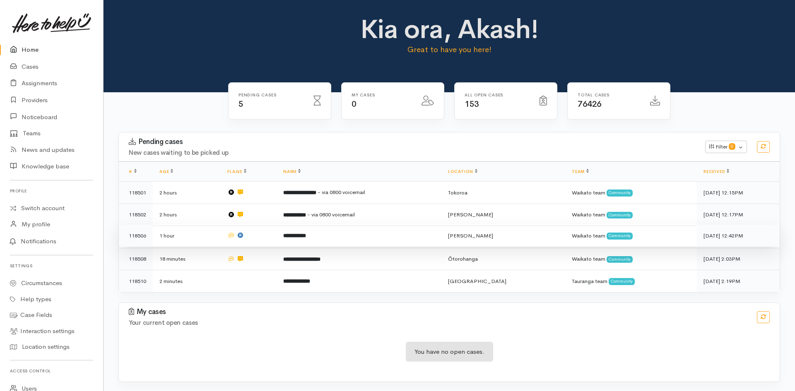
click at [381, 236] on td "**********" at bounding box center [359, 236] width 165 height 22
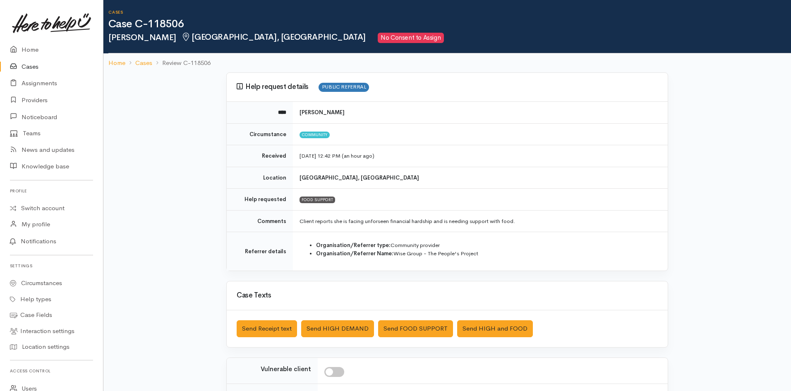
scroll to position [118, 0]
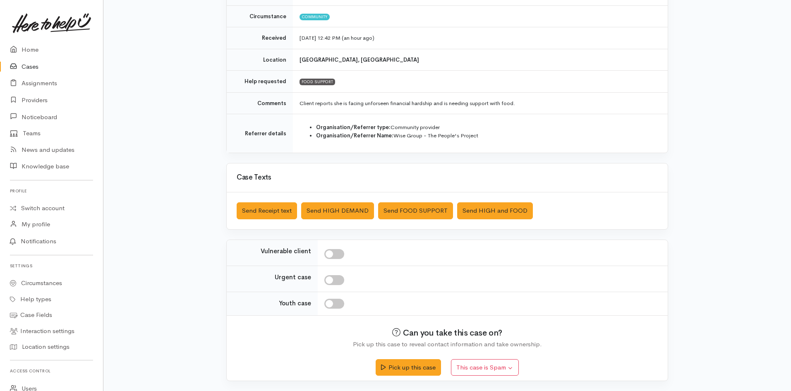
click at [25, 67] on link "Cases" at bounding box center [51, 66] width 103 height 17
